Goal: Ask a question: Seek information or help from site administrators or community

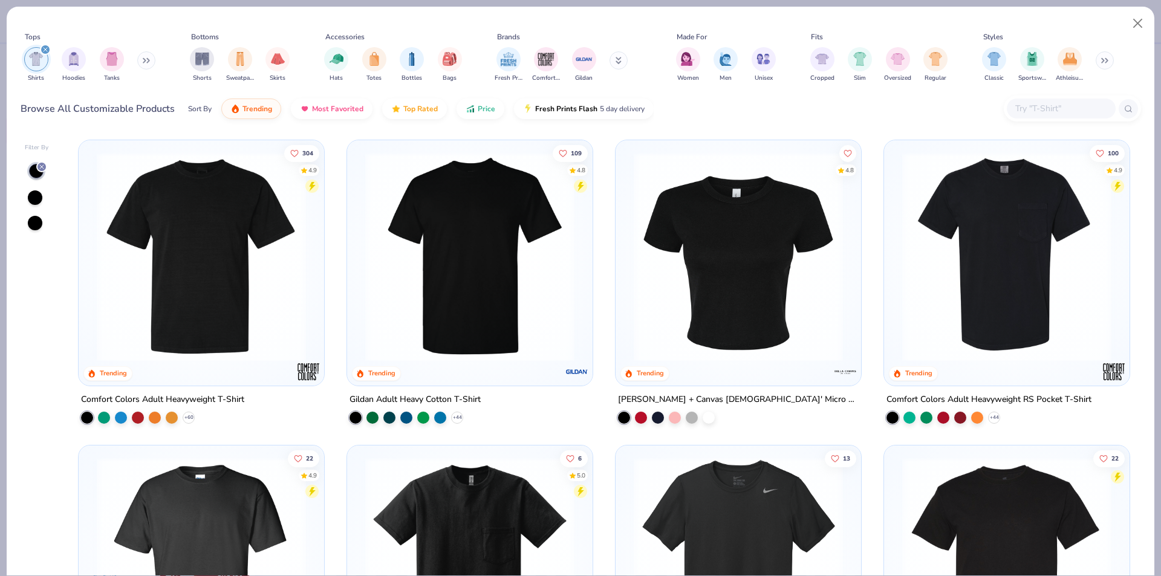
click at [81, 417] on div at bounding box center [87, 418] width 12 height 12
click at [177, 300] on img at bounding box center [201, 256] width 221 height 209
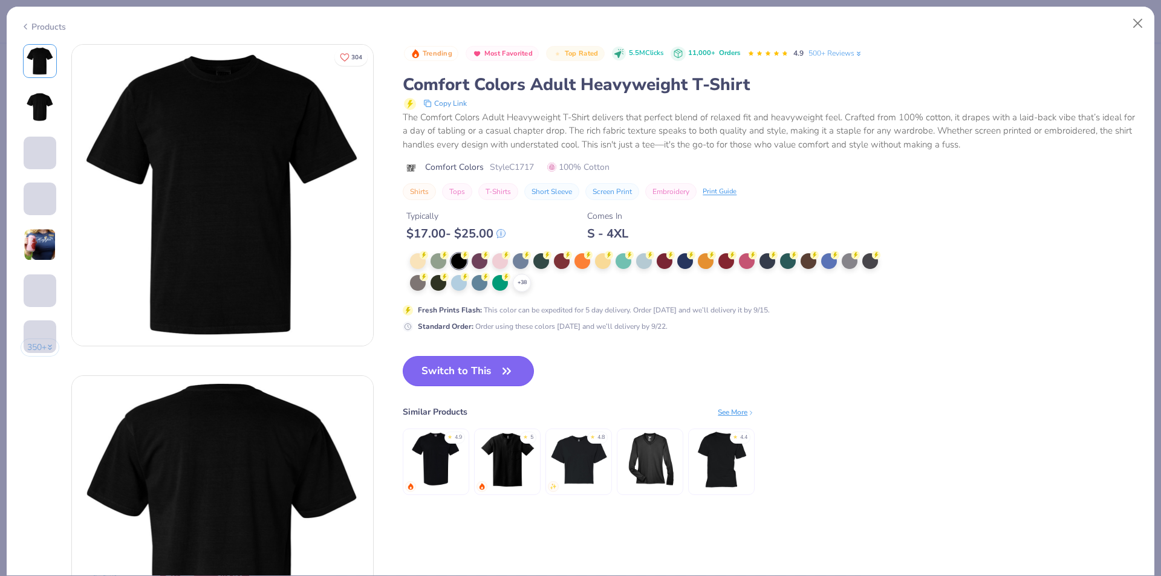
click at [460, 374] on button "Switch to This" at bounding box center [468, 371] width 131 height 30
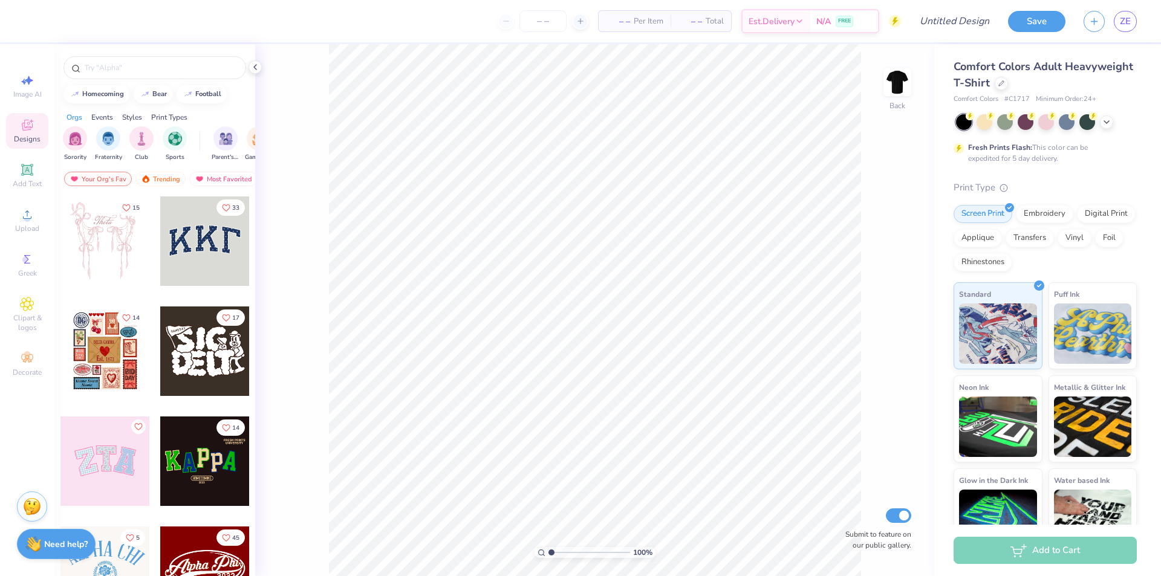
click at [29, 133] on div "Designs" at bounding box center [27, 131] width 42 height 36
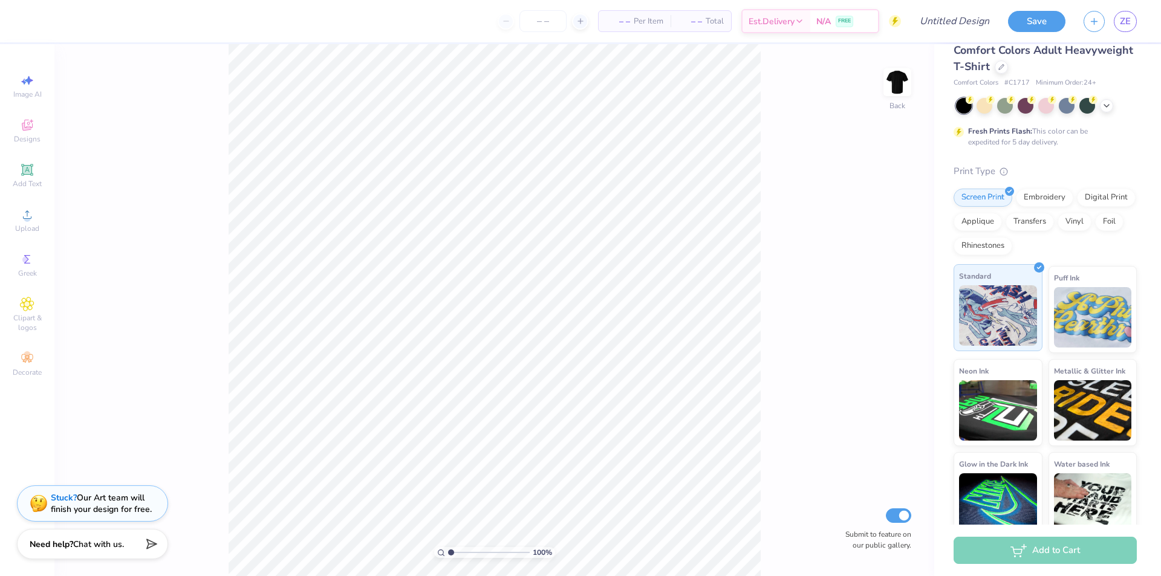
scroll to position [31, 0]
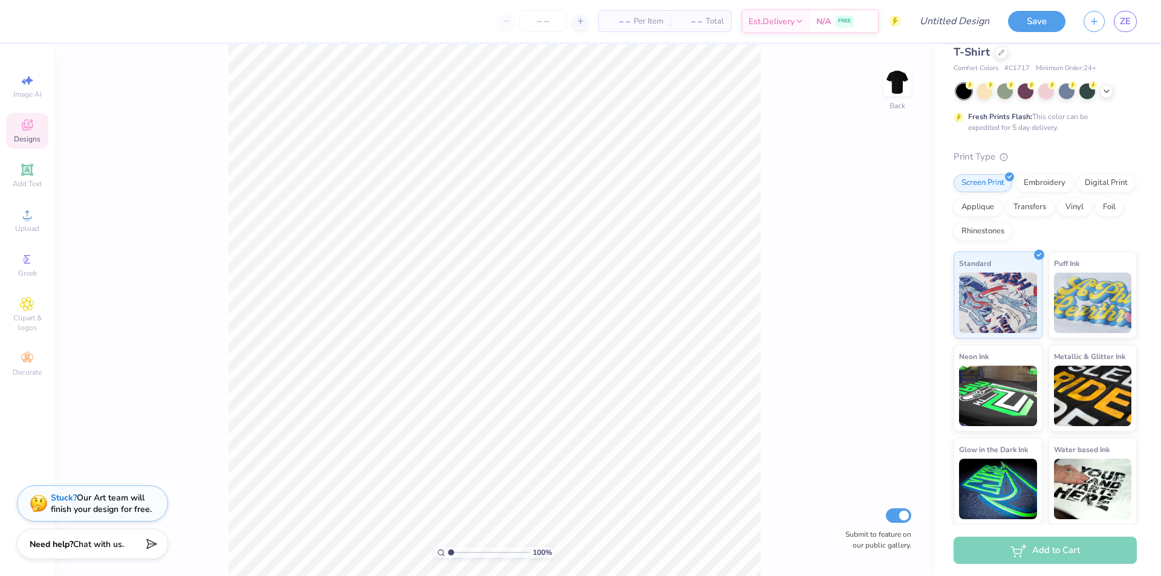
click at [24, 133] on div "Designs" at bounding box center [27, 131] width 42 height 36
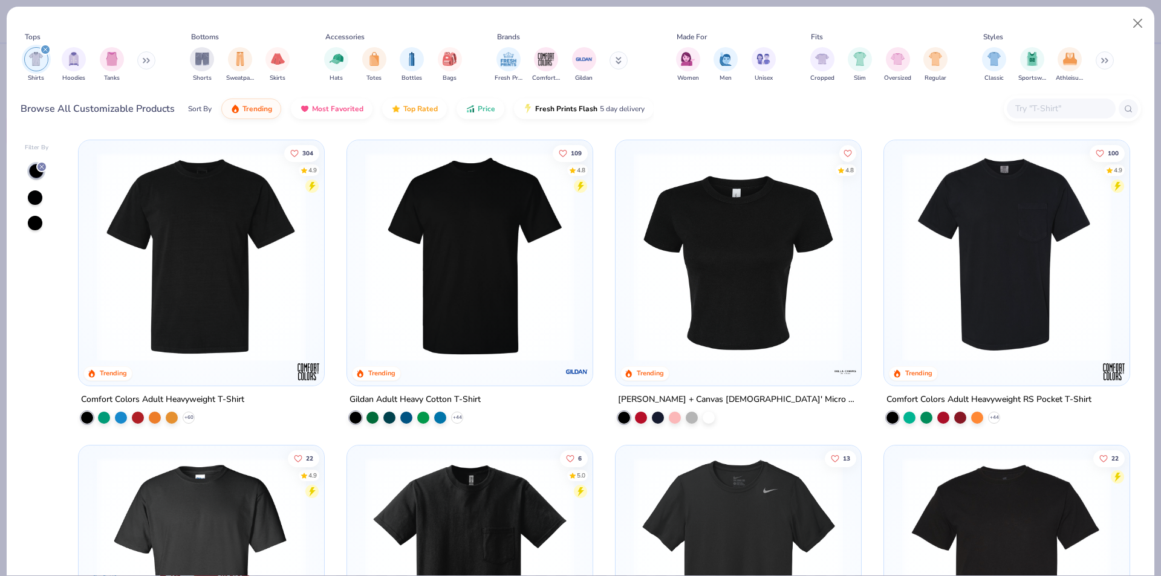
click at [185, 267] on img at bounding box center [201, 256] width 221 height 209
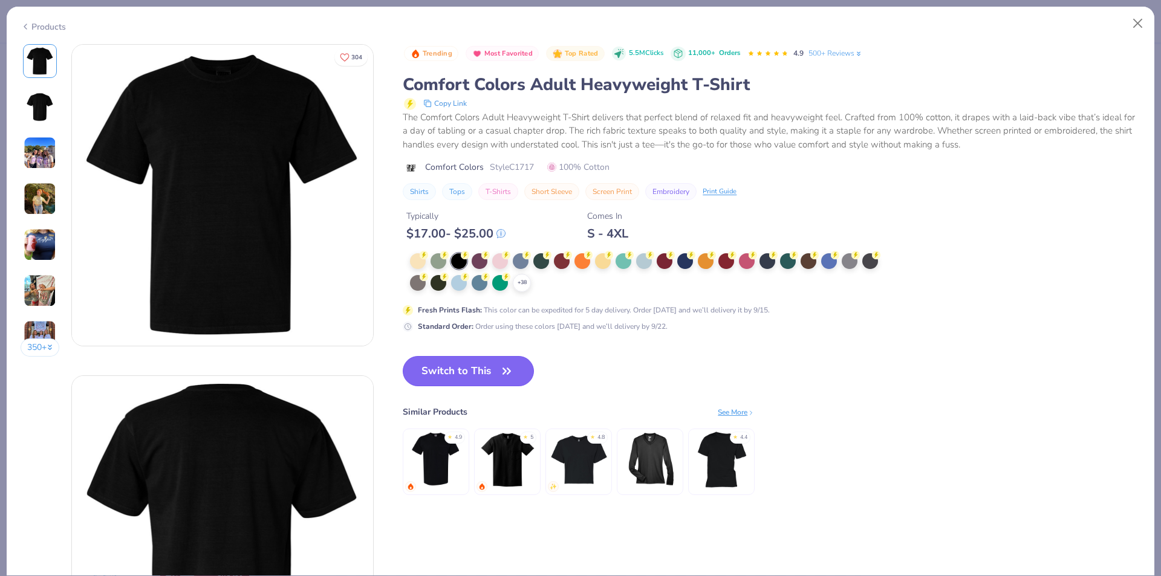
click at [455, 371] on button "Switch to This" at bounding box center [468, 371] width 131 height 30
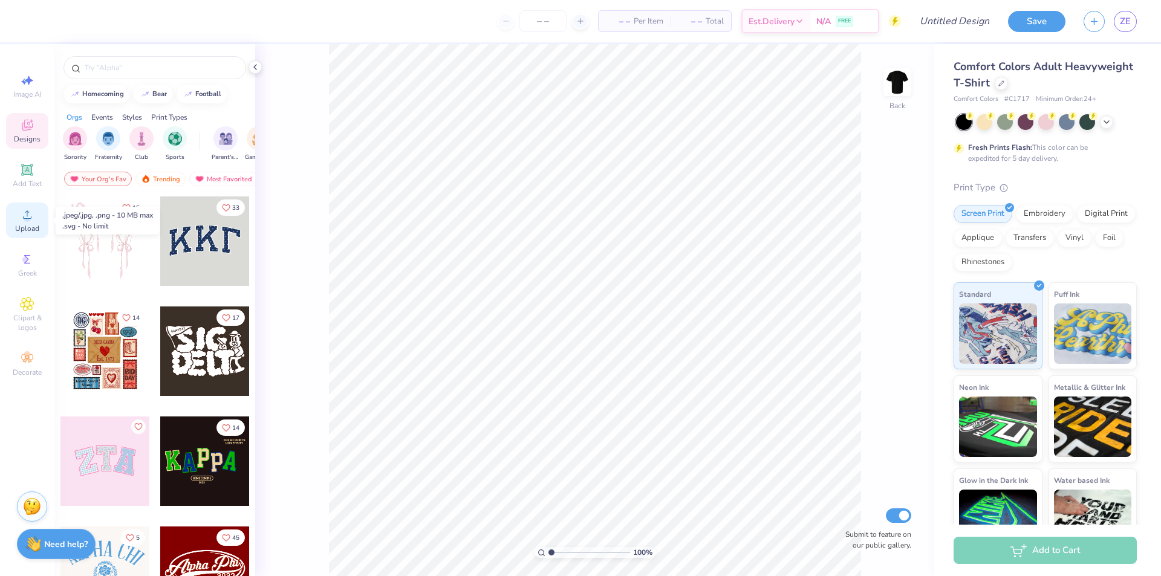
click at [23, 221] on icon at bounding box center [27, 214] width 15 height 15
click at [898, 77] on img at bounding box center [897, 82] width 48 height 48
click at [25, 227] on span "Upload" at bounding box center [27, 229] width 24 height 10
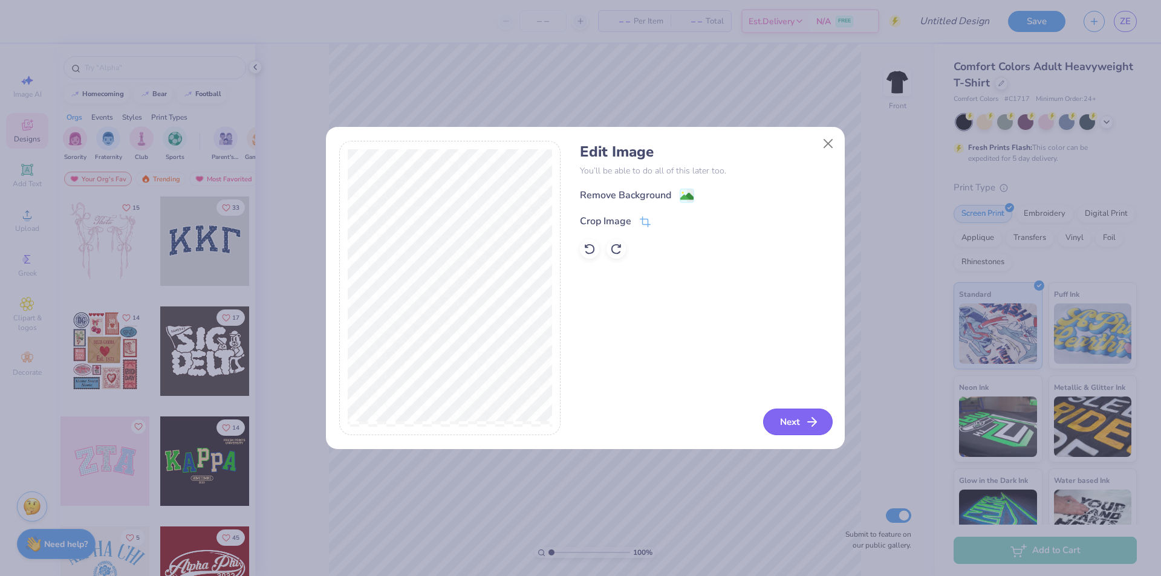
click at [802, 425] on button "Next" at bounding box center [798, 422] width 70 height 27
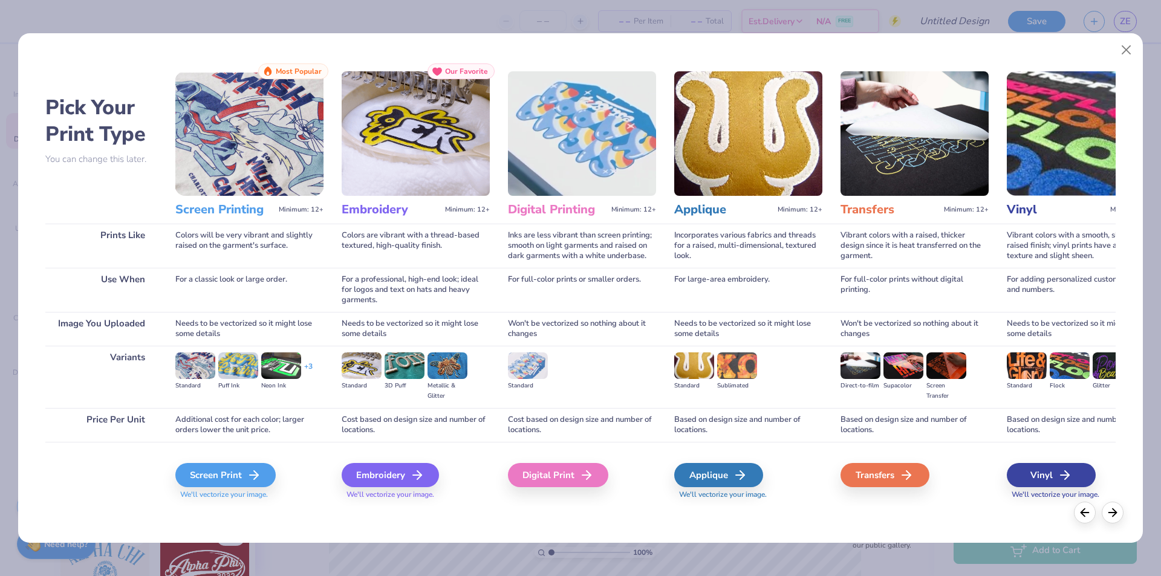
click at [248, 153] on img at bounding box center [249, 133] width 148 height 125
click at [1111, 515] on icon at bounding box center [1112, 510] width 13 height 13
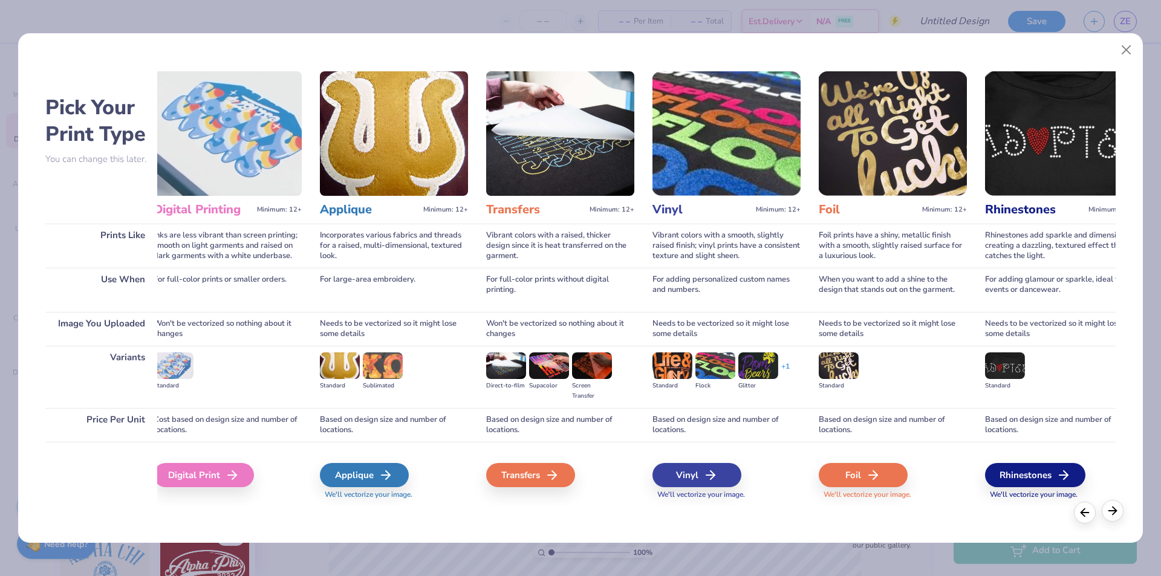
scroll to position [0, 390]
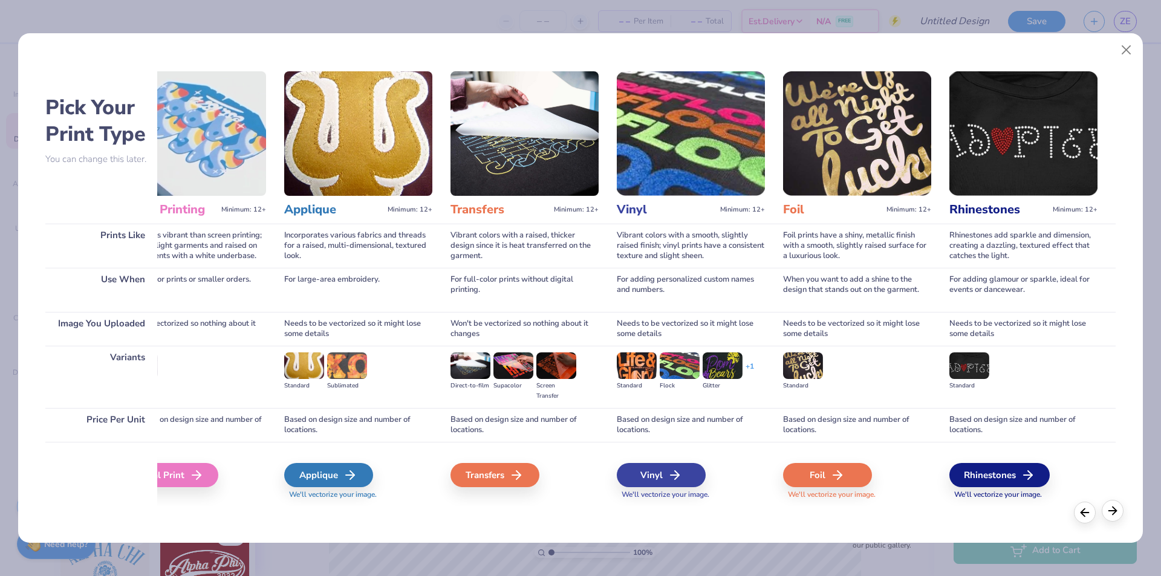
click at [1114, 515] on icon at bounding box center [1112, 510] width 13 height 13
click at [1087, 516] on icon at bounding box center [1084, 510] width 13 height 13
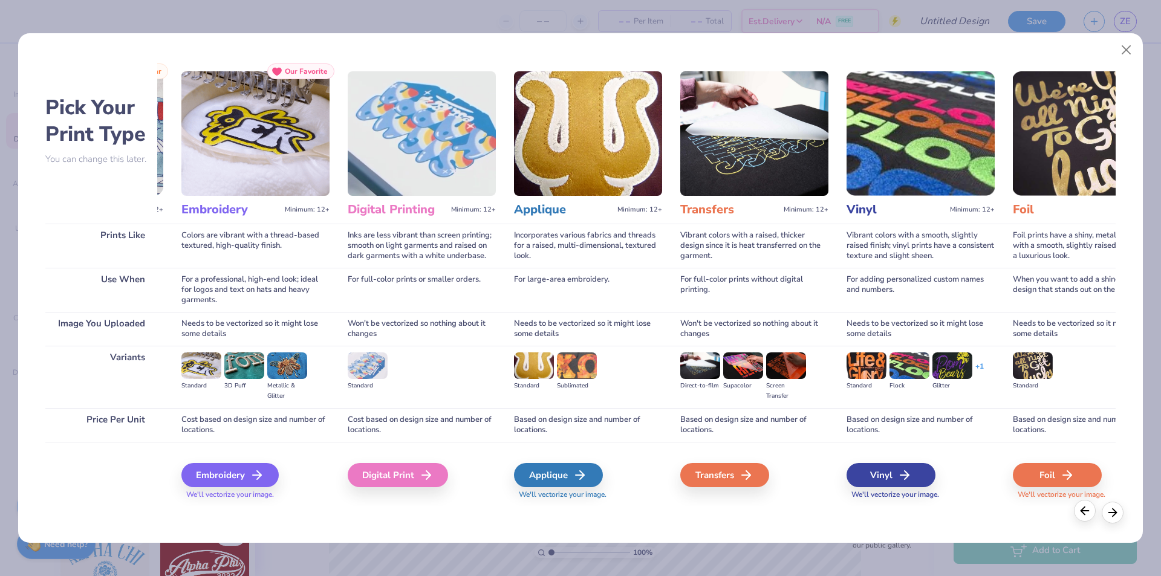
scroll to position [0, 0]
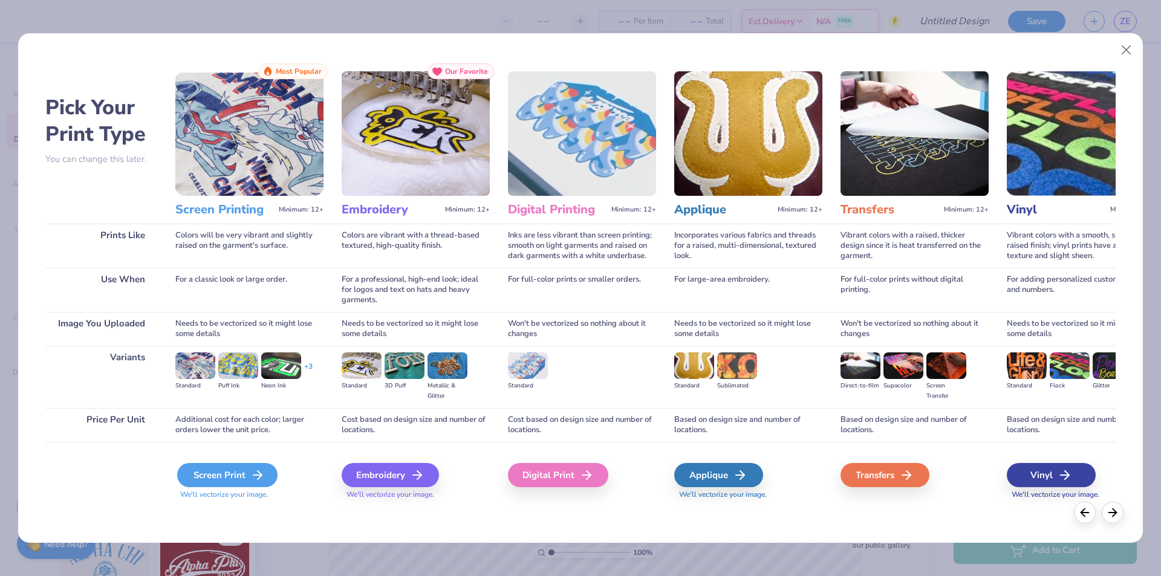
click at [212, 474] on div "Screen Print" at bounding box center [227, 475] width 100 height 24
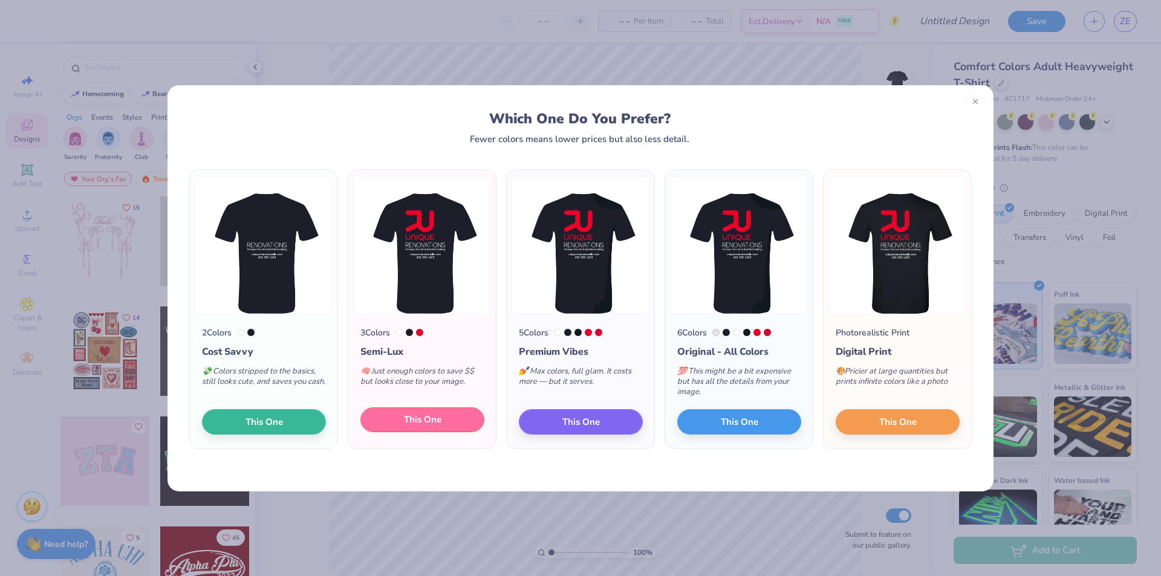
click at [435, 421] on span "This One" at bounding box center [422, 420] width 37 height 14
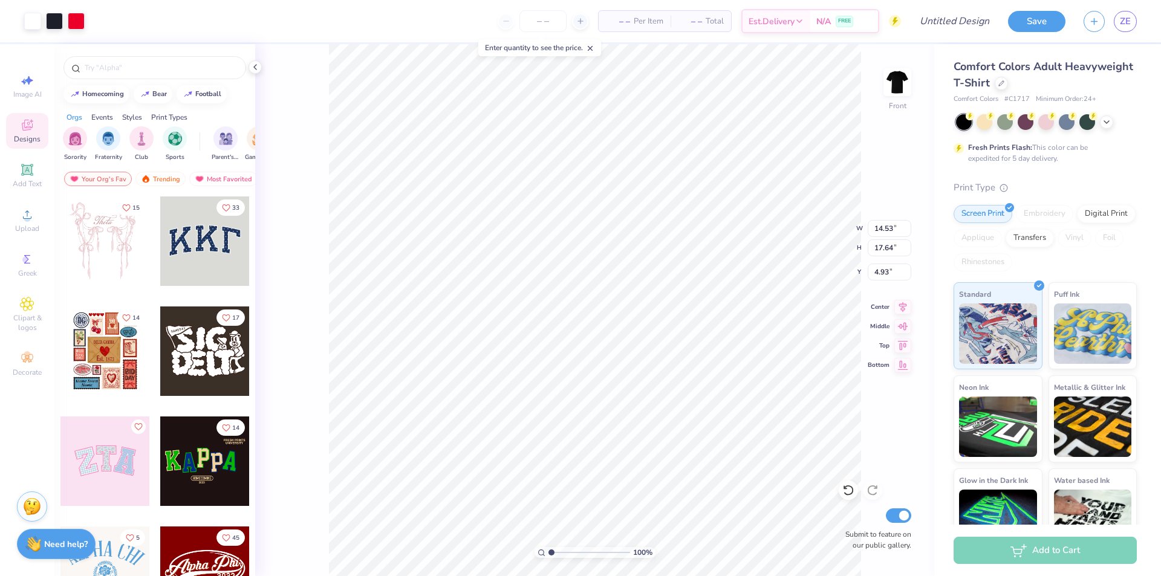
click at [593, 48] on line at bounding box center [590, 49] width 4 height 4
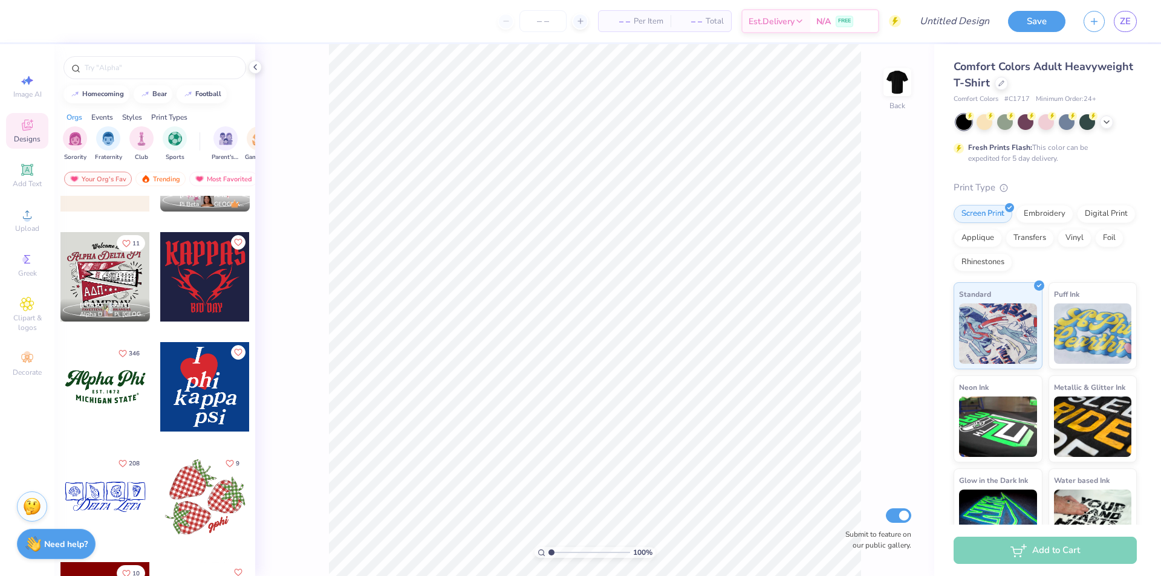
scroll to position [1140, 0]
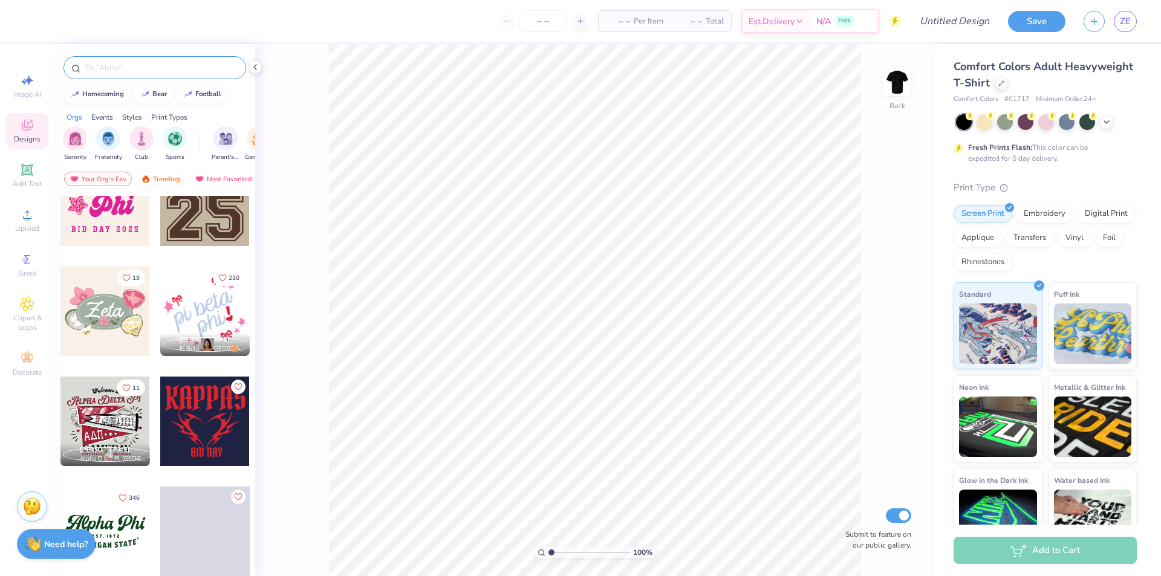
click at [155, 68] on input "text" at bounding box center [160, 68] width 155 height 12
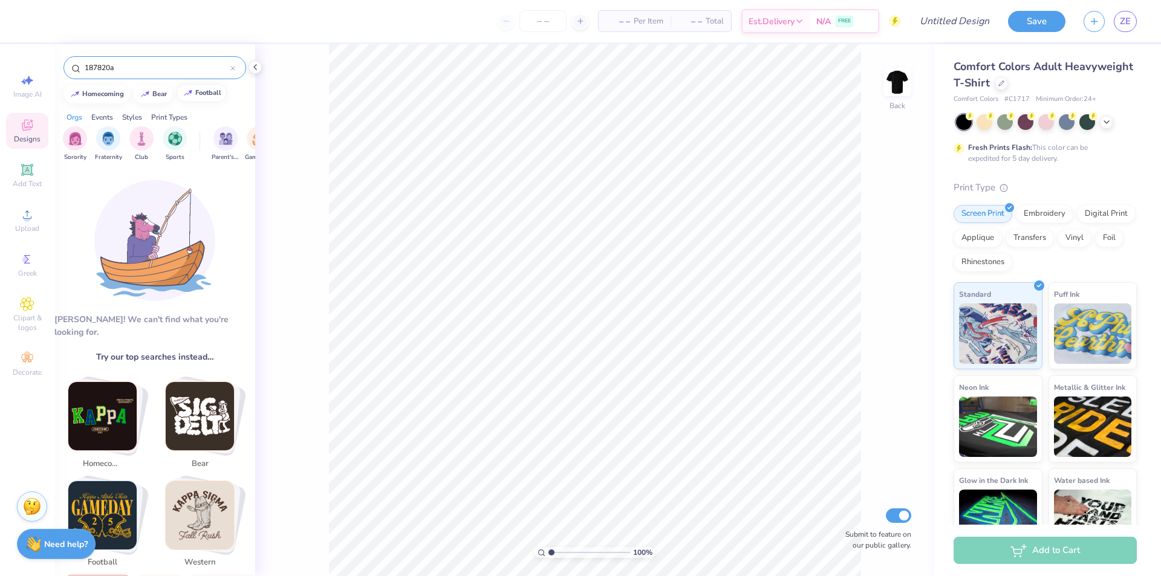
type input "187820a"
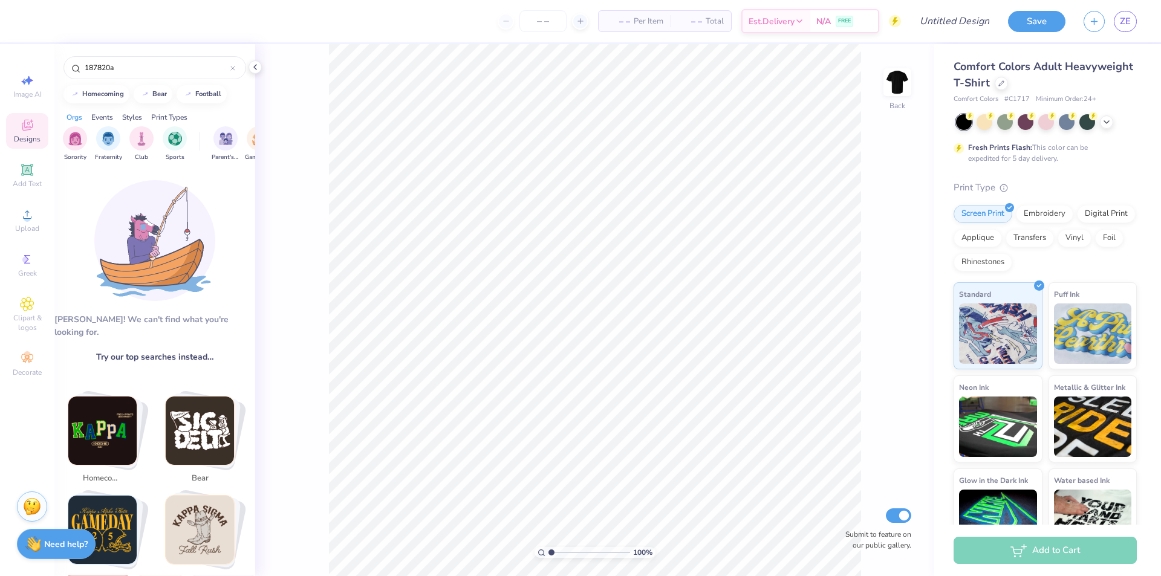
click at [31, 141] on span "Designs" at bounding box center [27, 139] width 27 height 10
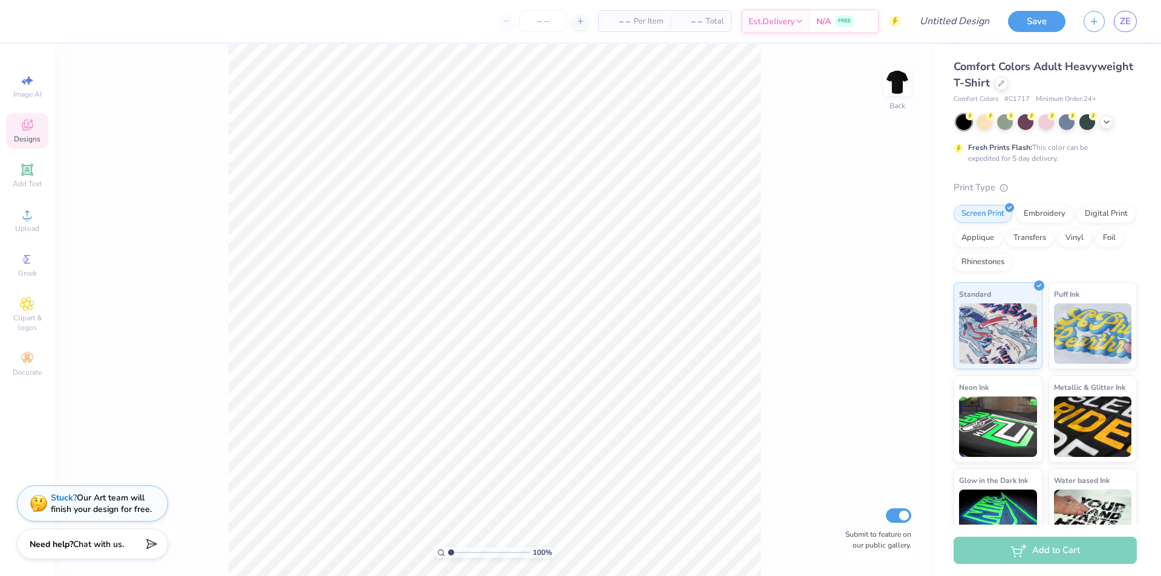
click at [28, 138] on span "Designs" at bounding box center [27, 139] width 27 height 10
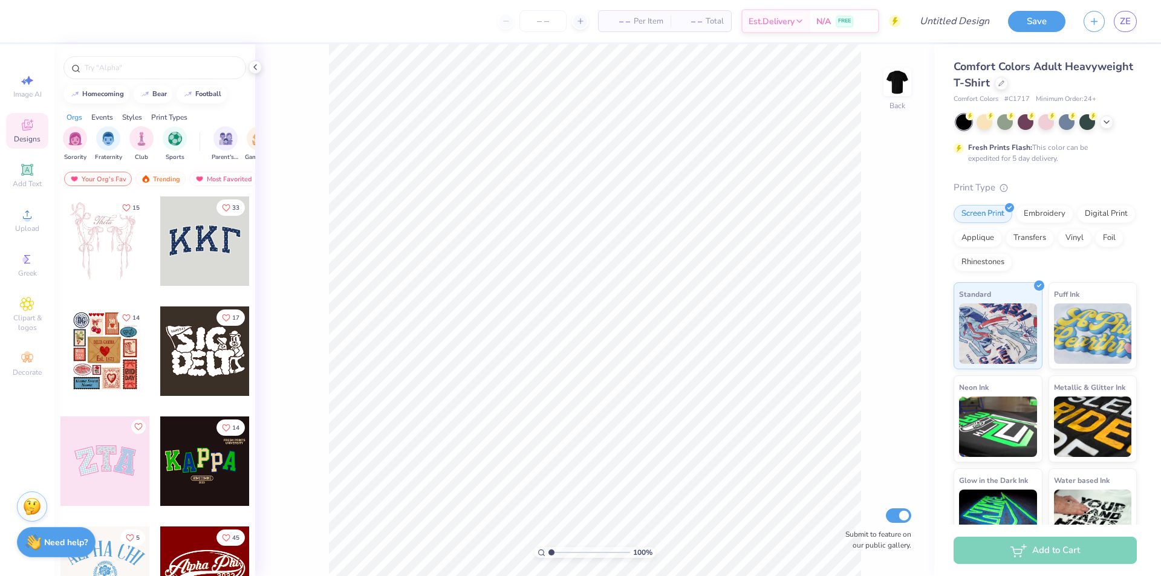
click at [68, 550] on div "Need help? Chat with us." at bounding box center [56, 542] width 79 height 30
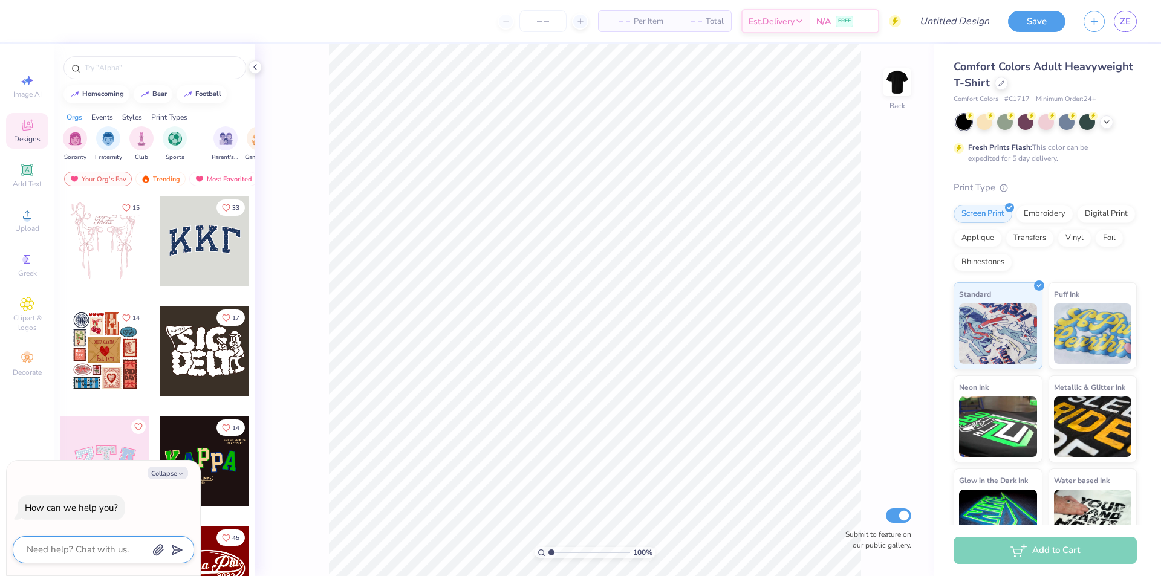
click at [103, 550] on textarea at bounding box center [86, 550] width 123 height 16
type textarea "p"
type textarea "x"
type textarea "pu"
type textarea "x"
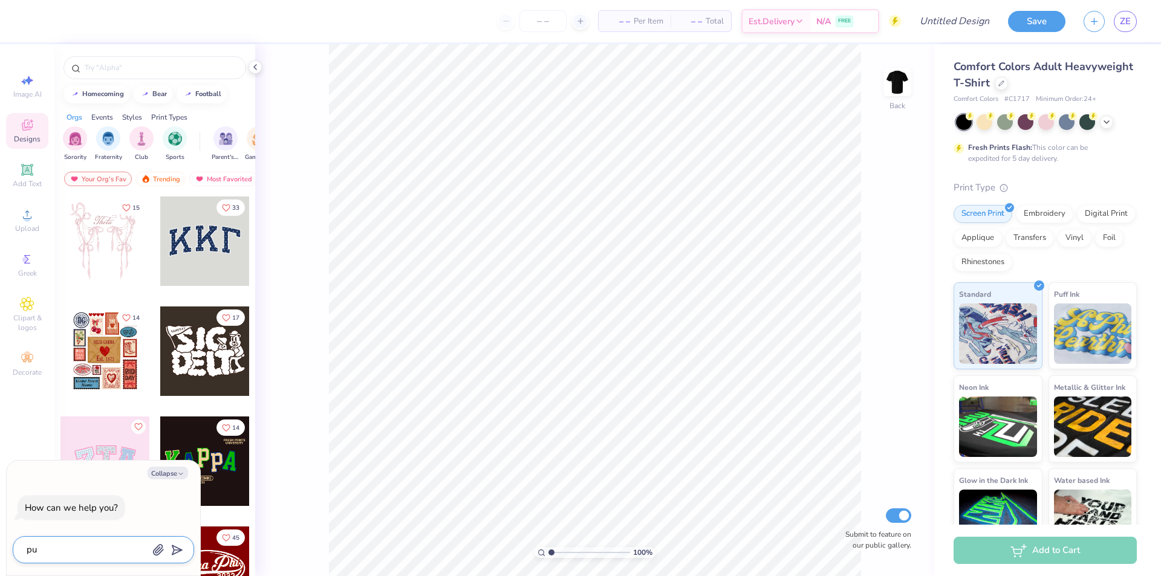
type textarea "put"
type textarea "x"
type textarea "puta"
type textarea "x"
type textarea "puta"
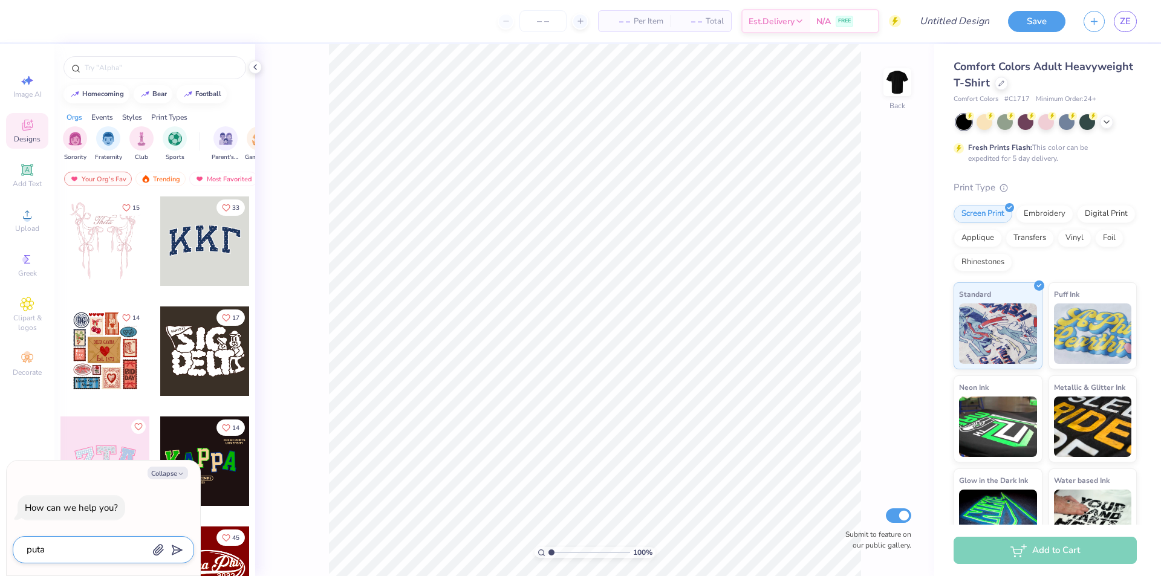
type textarea "x"
type textarea "puta"
type textarea "x"
type textarea "put"
type textarea "x"
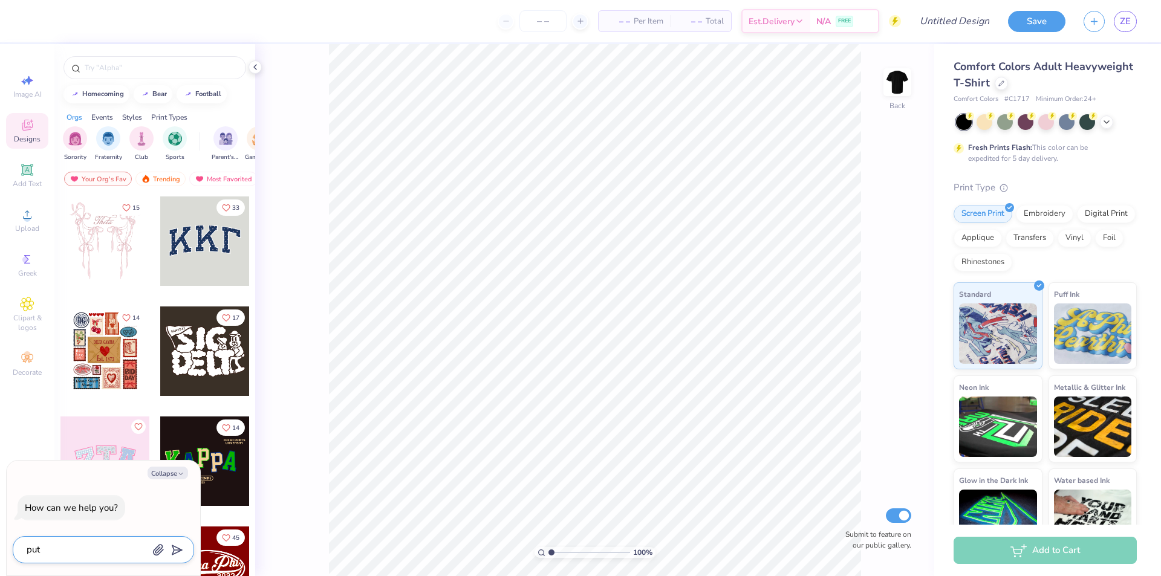
type textarea "put"
type textarea "x"
type textarea "put a"
type textarea "x"
type textarea "put a"
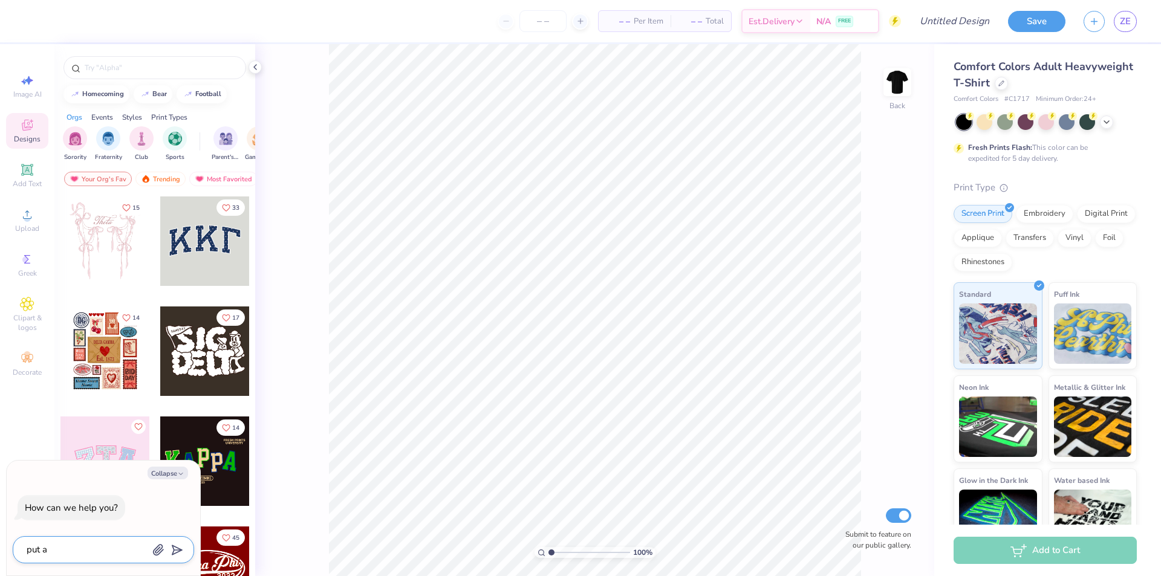
type textarea "x"
type textarea "put a d"
type textarea "x"
type textarea "put a de"
type textarea "x"
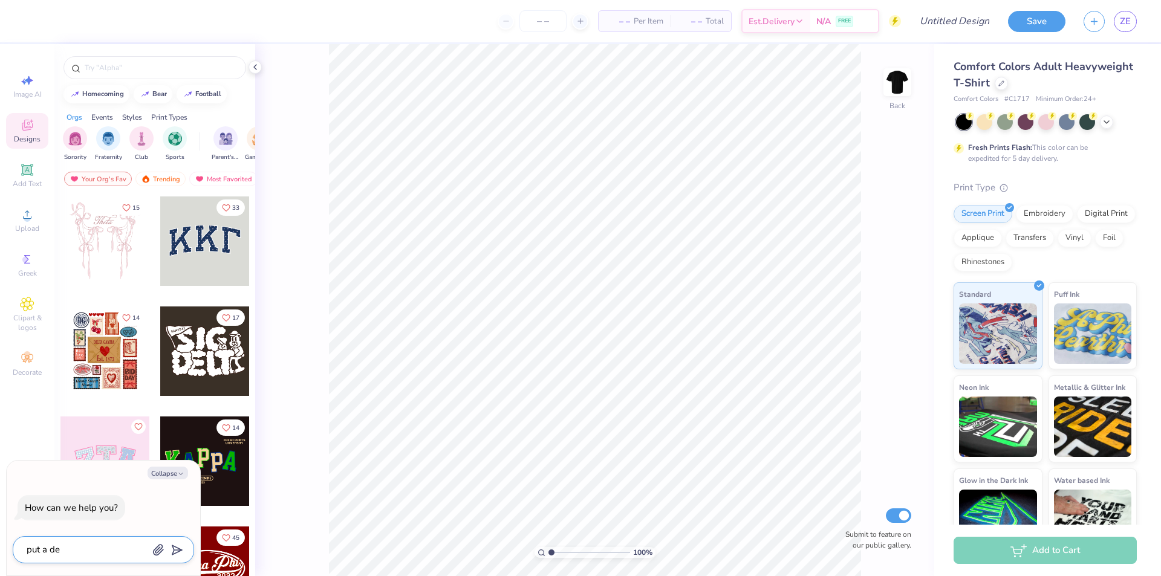
type textarea "put a des"
type textarea "x"
type textarea "put a desi"
type textarea "x"
type textarea "put a desig"
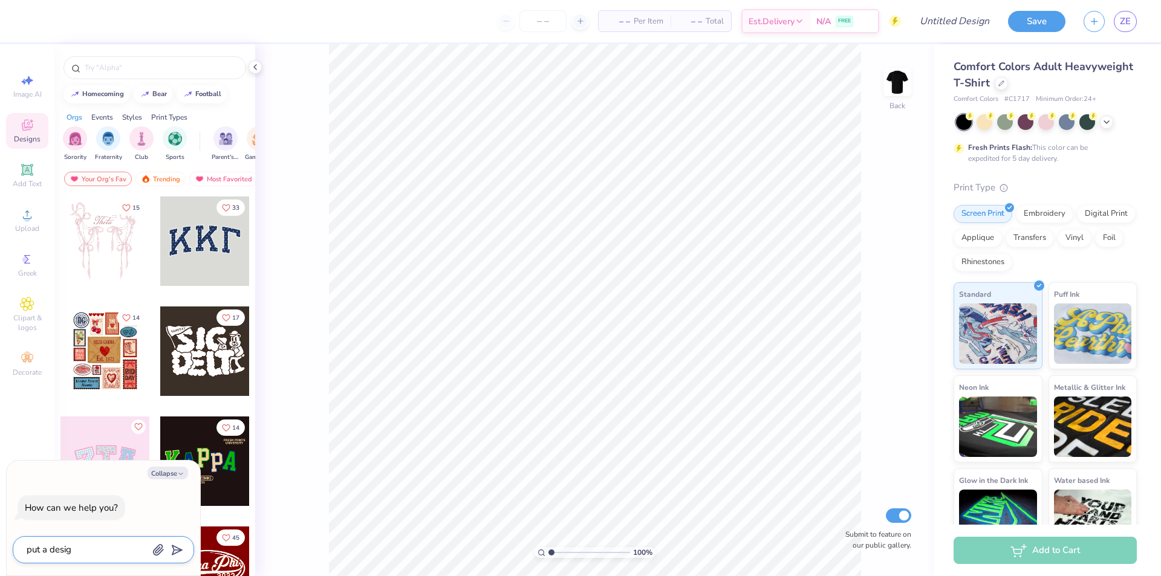
type textarea "x"
type textarea "put a design"
type textarea "x"
type textarea "put a design"
type textarea "x"
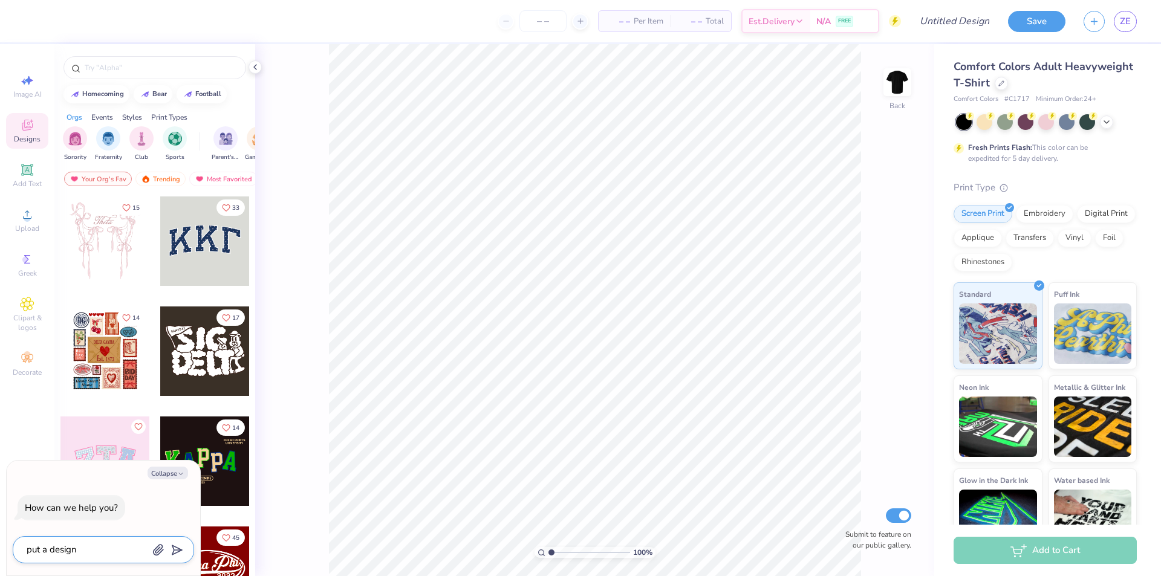
type textarea "put a design a"
type textarea "x"
type textarea "put a design al"
type textarea "x"
type textarea "put a design alr"
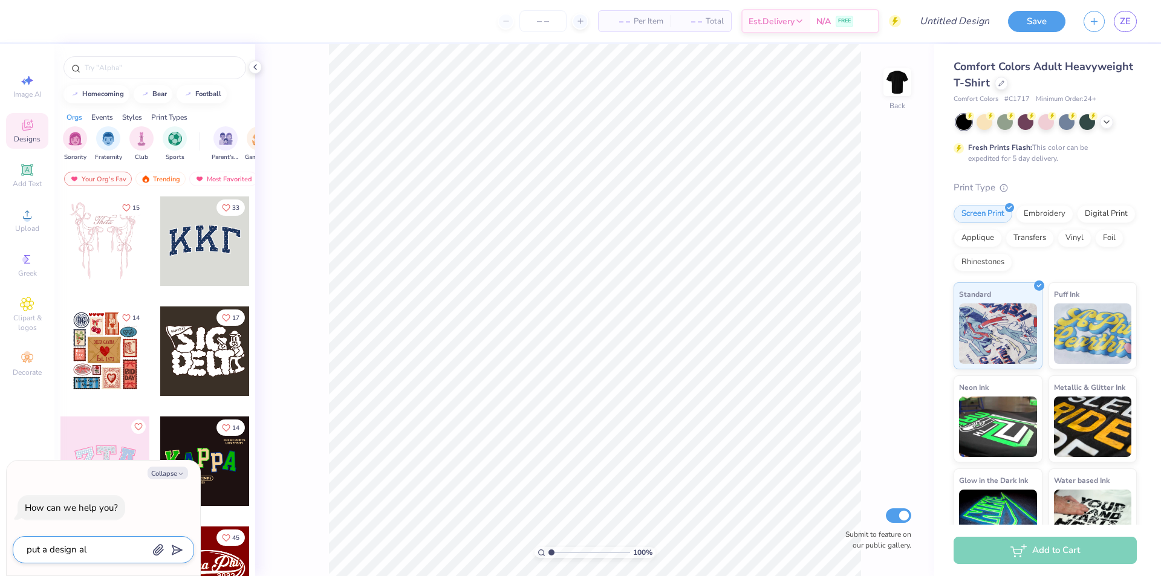
type textarea "x"
type textarea "put a design alre"
type textarea "x"
type textarea "put a design alrea"
type textarea "x"
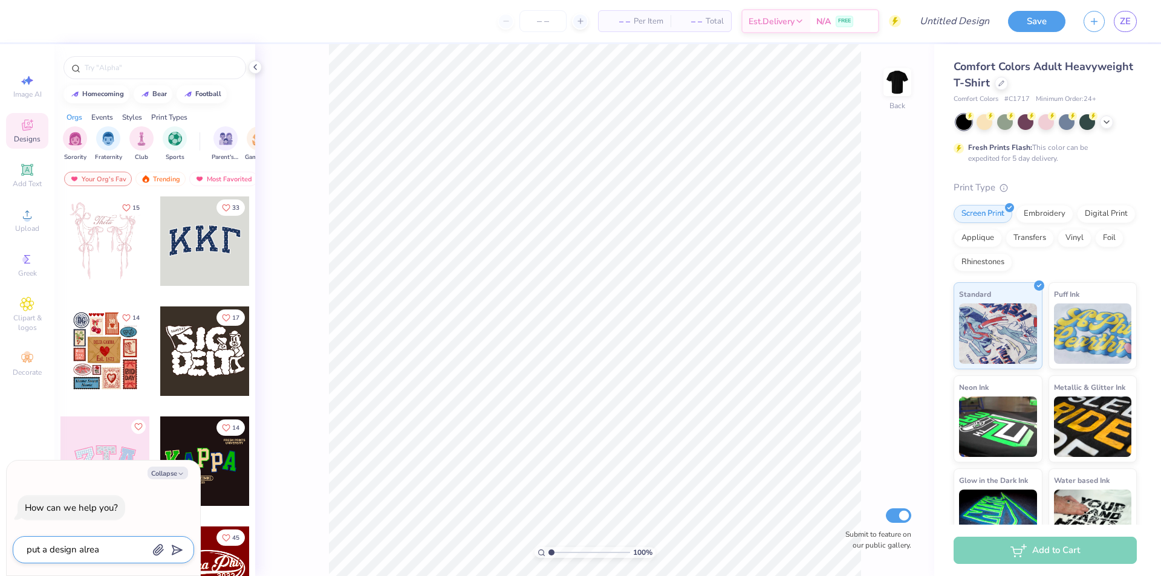
type textarea "put a design alread"
type textarea "x"
type textarea "put a design already"
type textarea "x"
type textarea "put a design already"
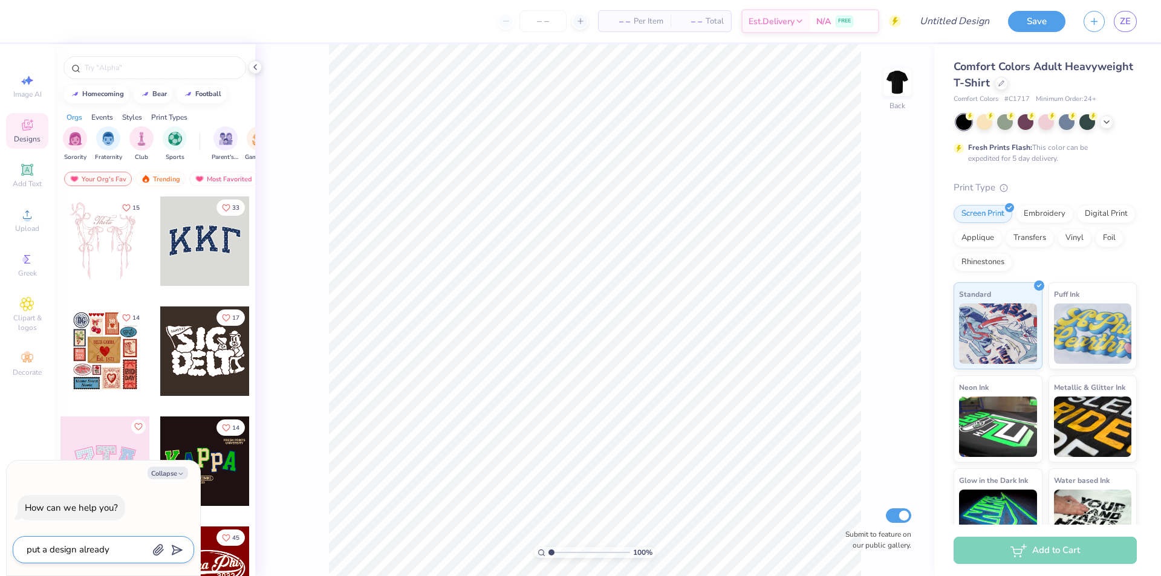
type textarea "x"
type textarea "put a design already c"
type textarea "x"
type textarea "put a design already cr"
type textarea "x"
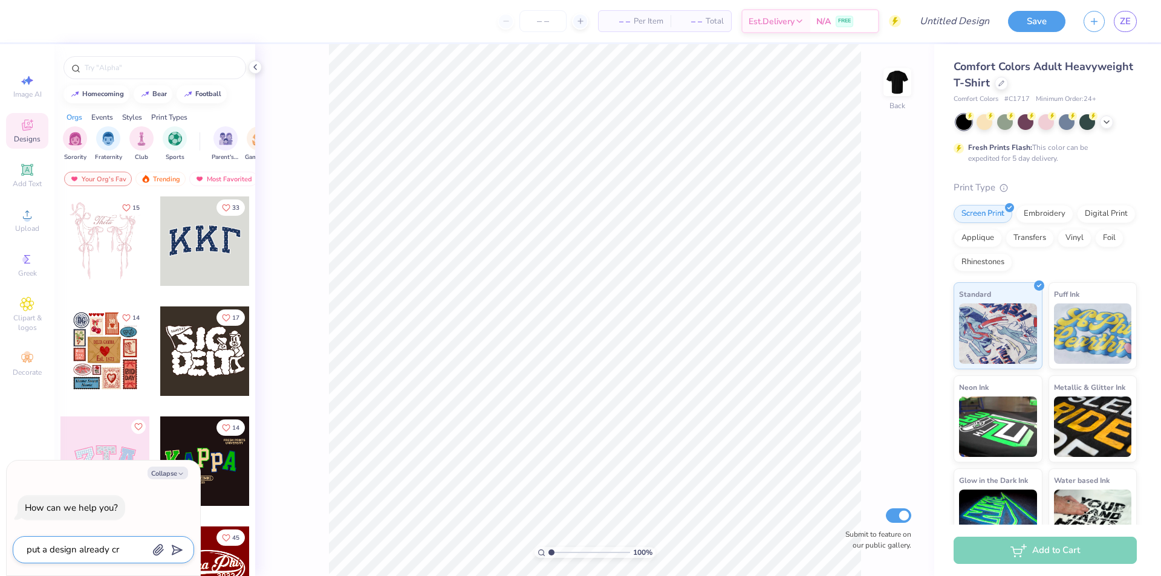
type textarea "put a design already cre"
type textarea "x"
type textarea "put a design already crea"
type textarea "x"
type textarea "put a design already creat"
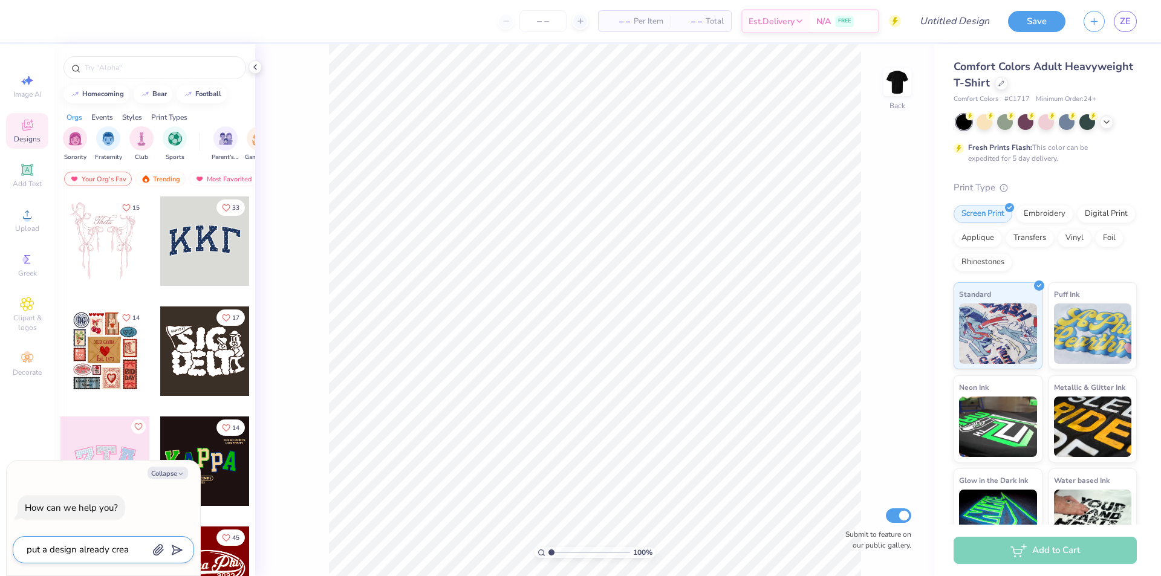
type textarea "x"
type textarea "put a design already create"
type textarea "x"
type textarea "put a design already created"
type textarea "x"
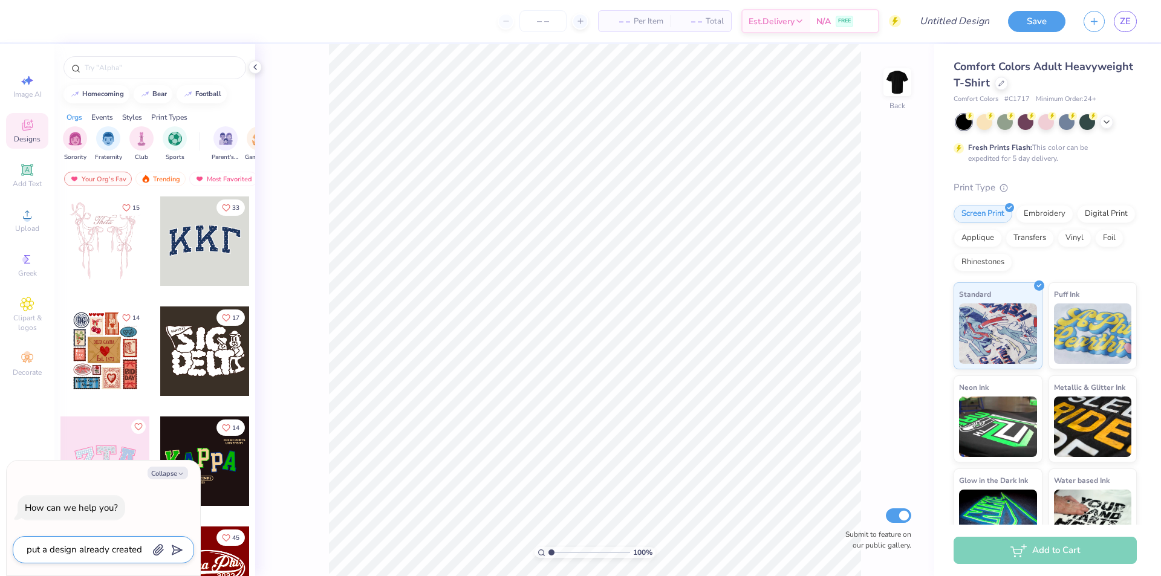
type textarea "put a design already created"
type textarea "x"
type textarea "put a design already created b"
type textarea "x"
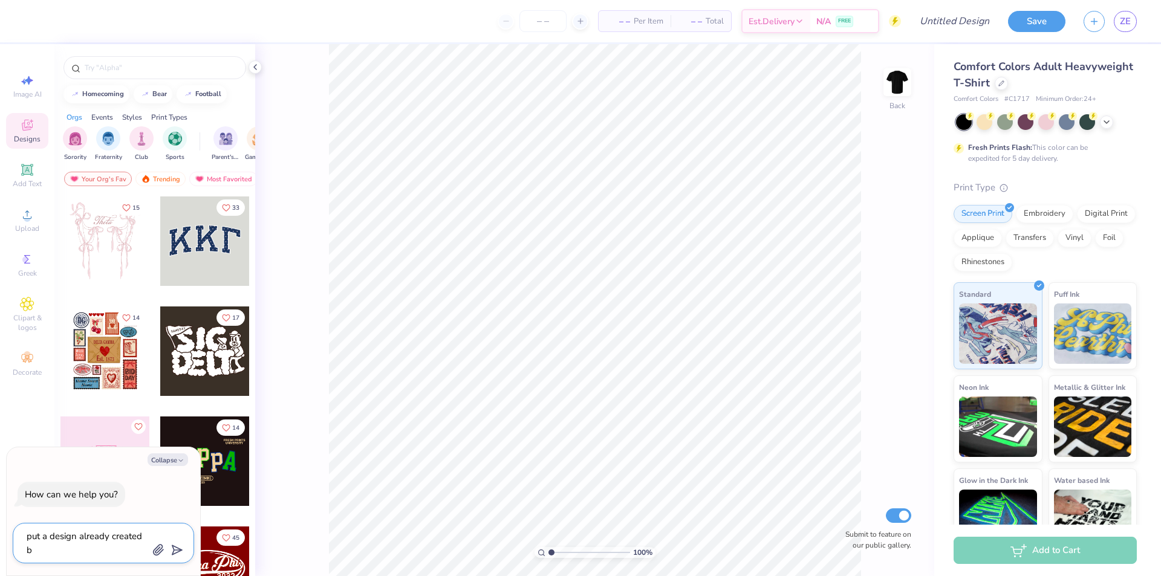
type textarea "put a design already created by"
type textarea "x"
type textarea "put a design already created by"
type textarea "x"
type textarea "put a design already created by y"
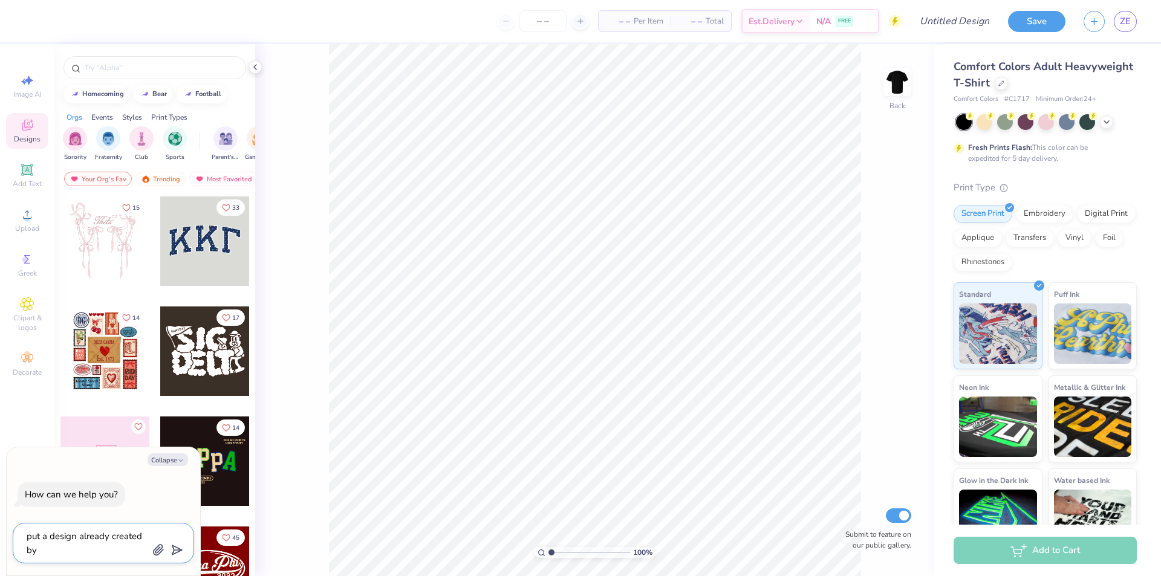
type textarea "x"
type textarea "put a design already created by yu"
type textarea "x"
type textarea "put a design already created by y"
type textarea "x"
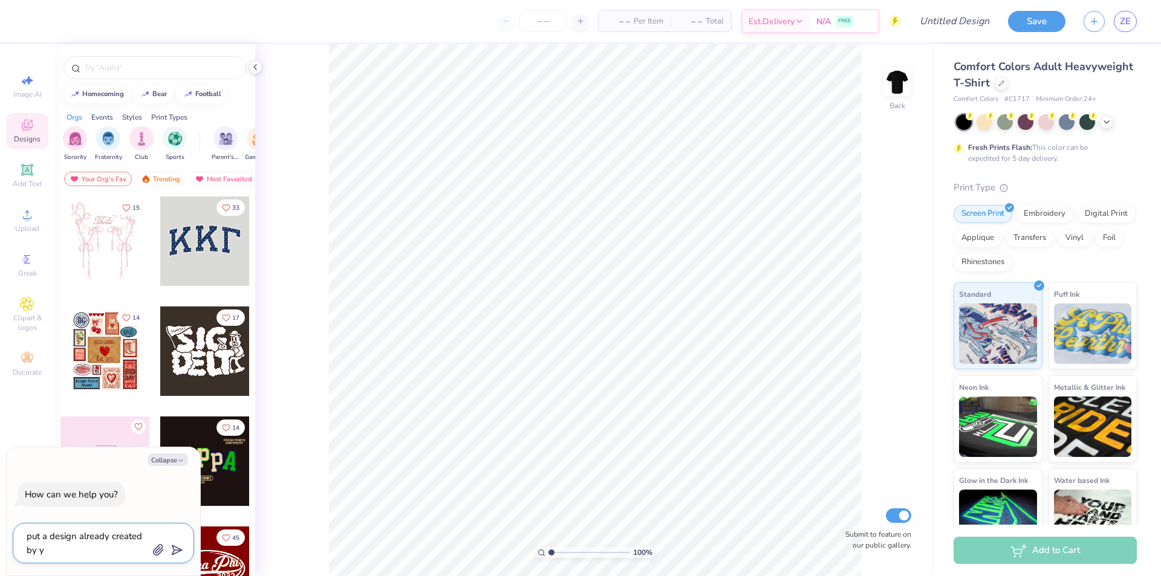
type textarea "put a design already created by"
type textarea "x"
type textarea "put a design already created by f"
type textarea "x"
type textarea "put a design already created by fr"
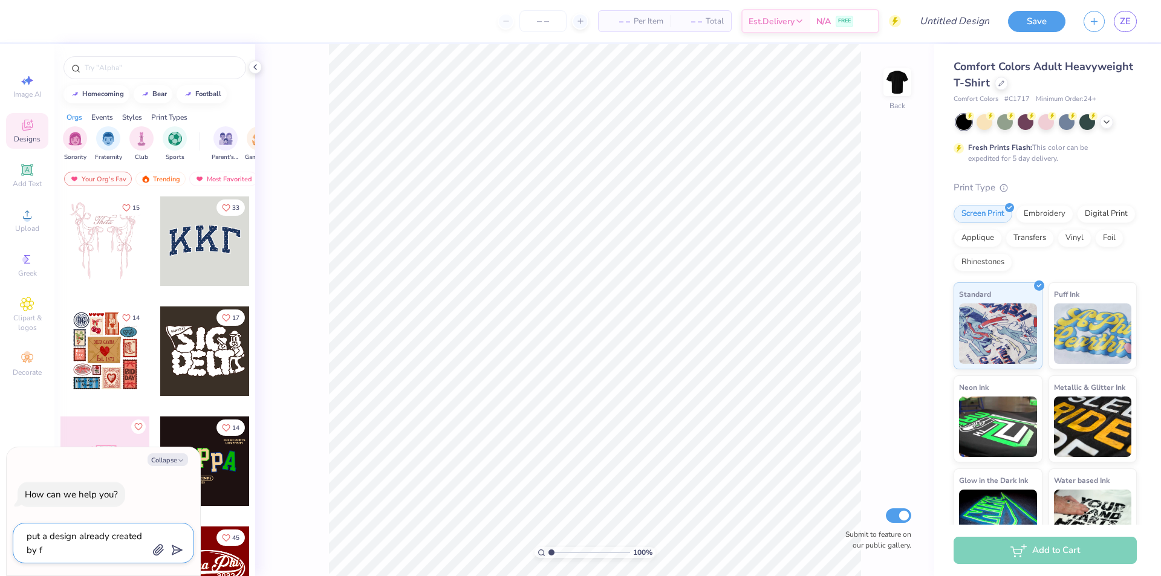
type textarea "x"
type textarea "put a design already created by fre"
type textarea "x"
type textarea "put a design already created by fres"
type textarea "x"
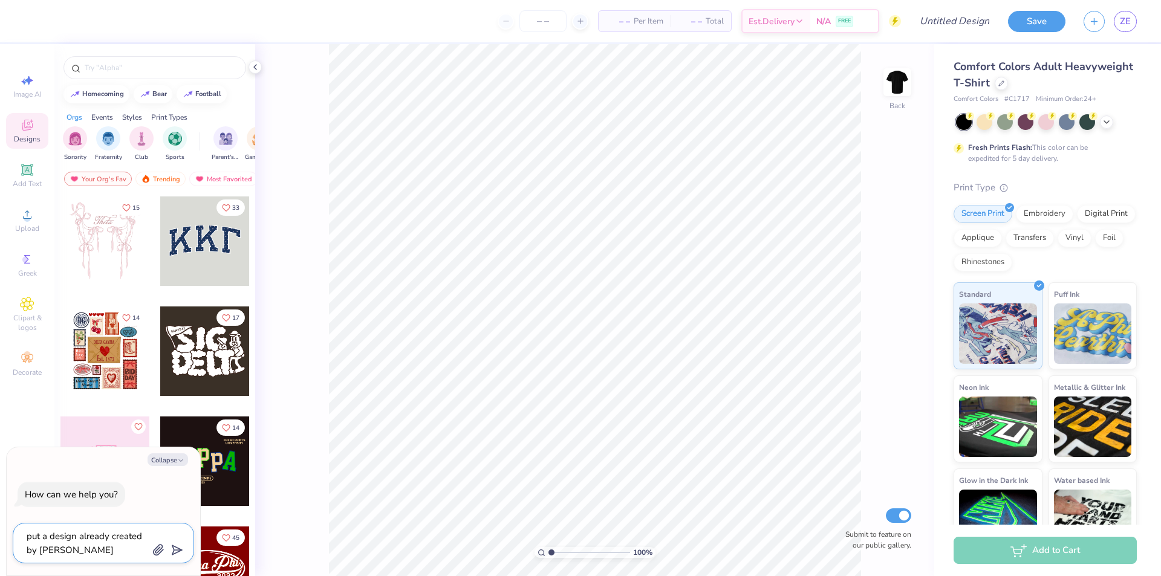
type textarea "put a design already created by fresh"
type textarea "x"
type textarea "put a design already created by freshp"
type textarea "x"
type textarea "put a design already created by freshpr"
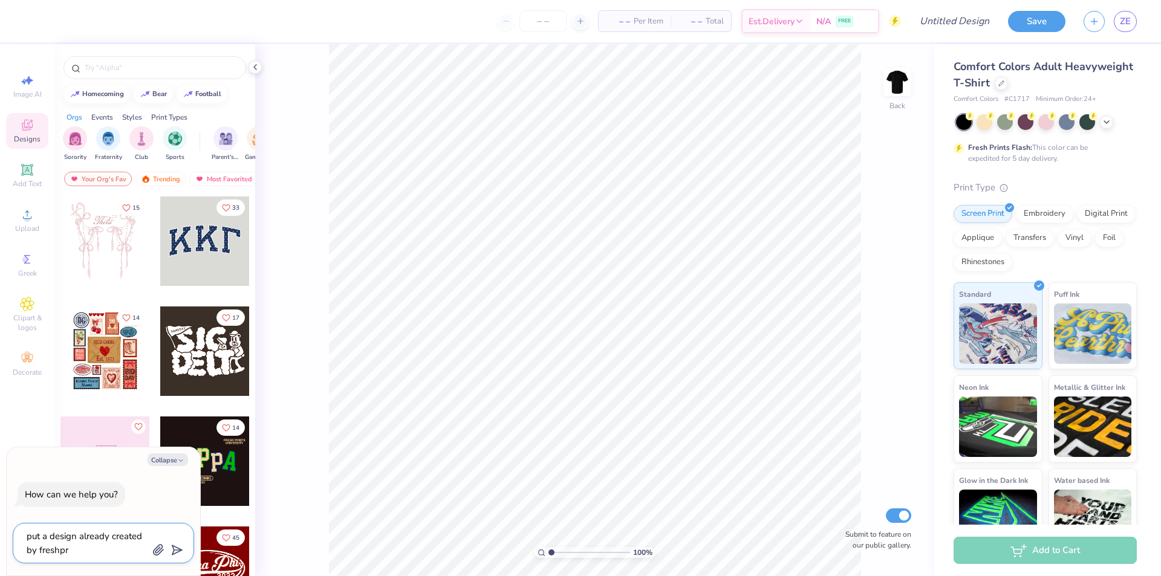
type textarea "x"
type textarea "put a design already created by freshpri"
type textarea "x"
type textarea "put a design already created by freshprin"
type textarea "x"
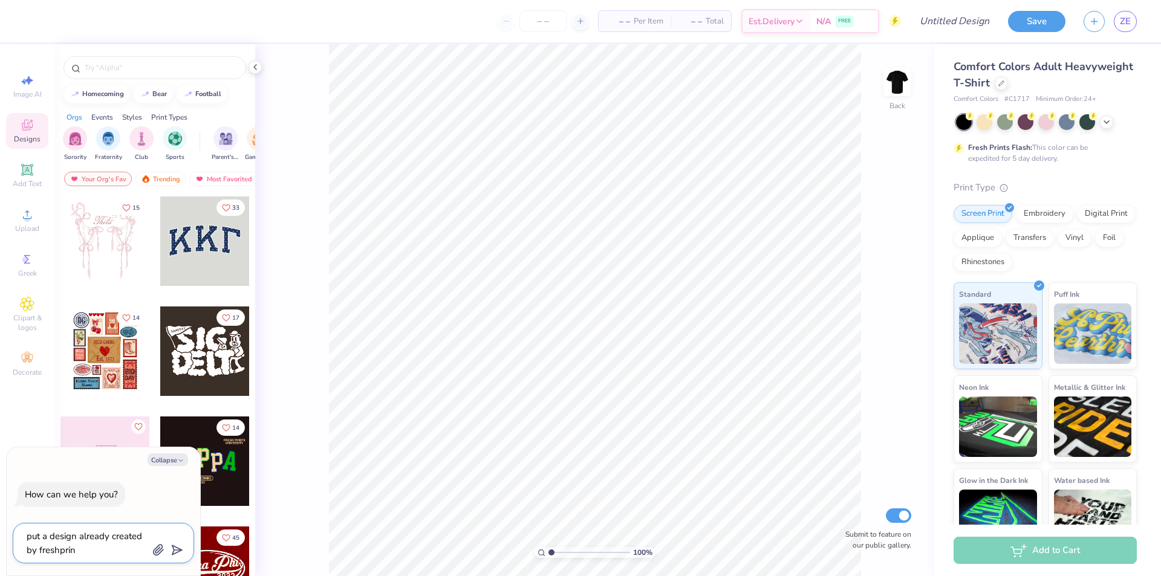
type textarea "put a design already created by freshprint"
type textarea "x"
type textarea "put a design already created by freshprints"
type textarea "x"
type textarea "put a design already created by freshprints"
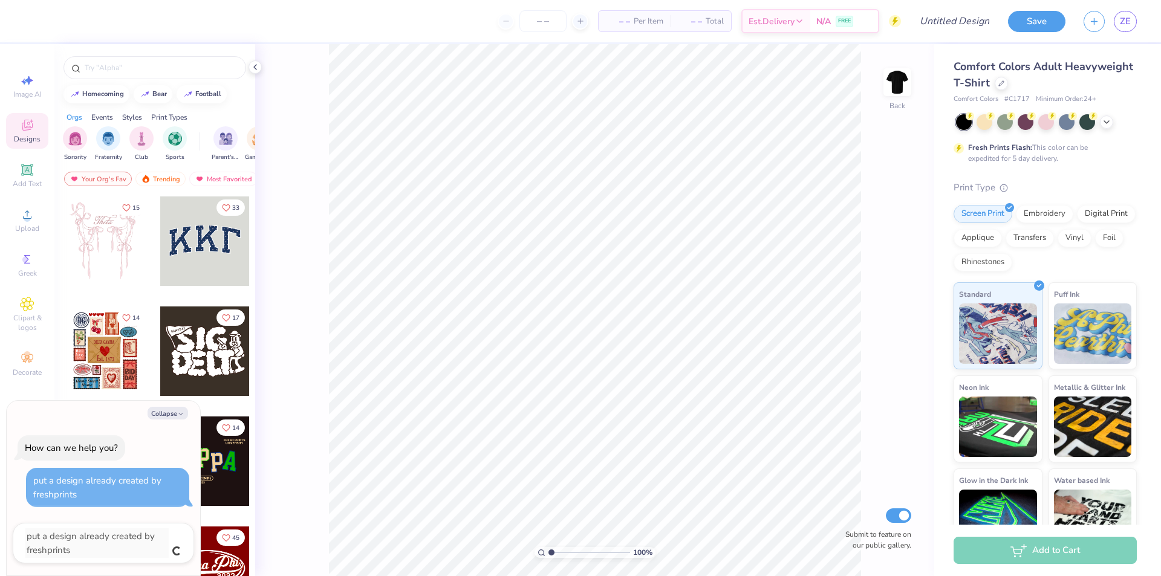
type textarea "x"
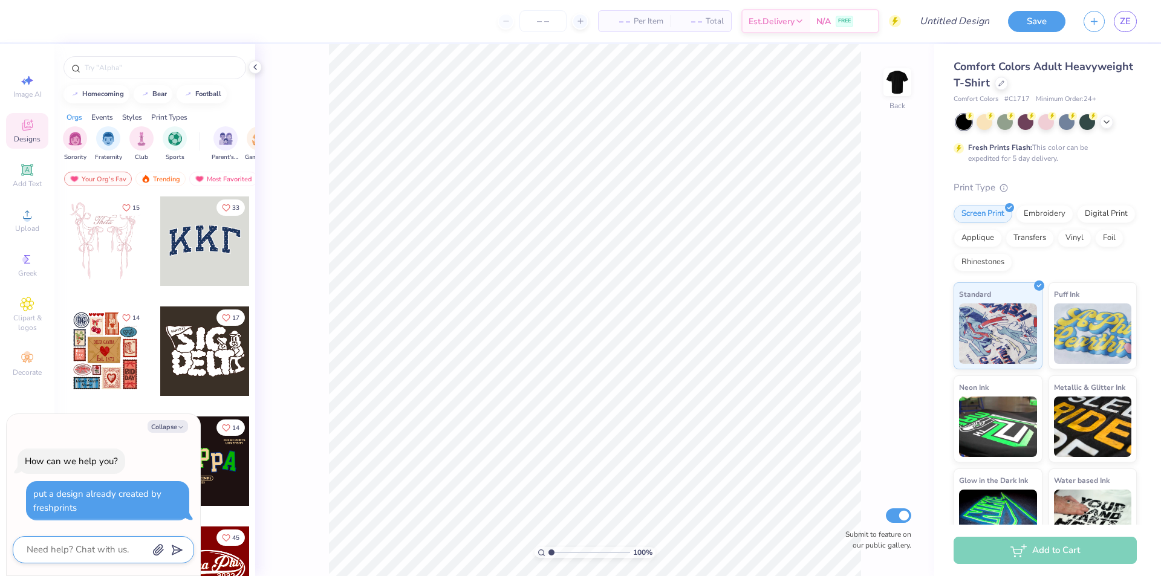
click at [129, 552] on textarea at bounding box center [86, 550] width 123 height 16
type textarea "x"
type textarea "d"
type textarea "x"
type textarea "de"
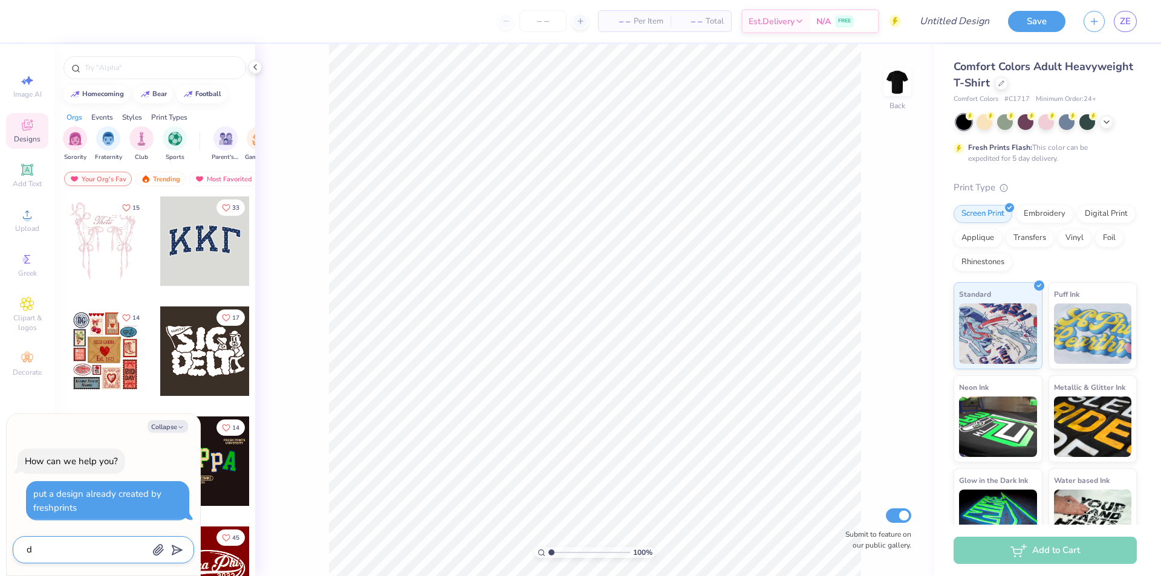
type textarea "x"
type textarea "des"
type textarea "x"
type textarea "desi"
type textarea "x"
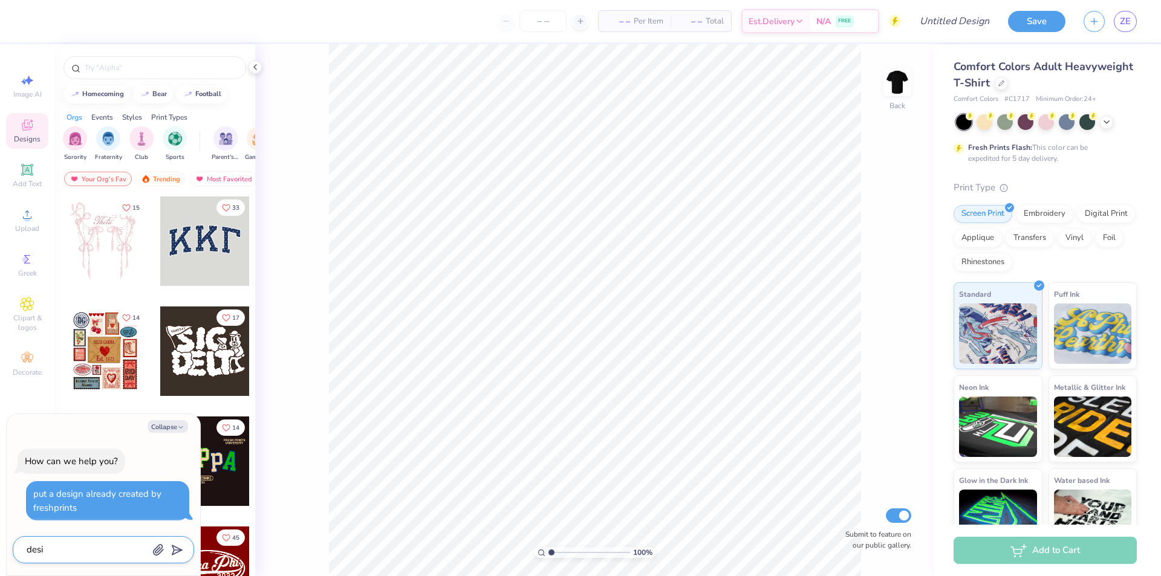
type textarea "desig"
type textarea "x"
type textarea "design"
type textarea "x"
type textarea "design"
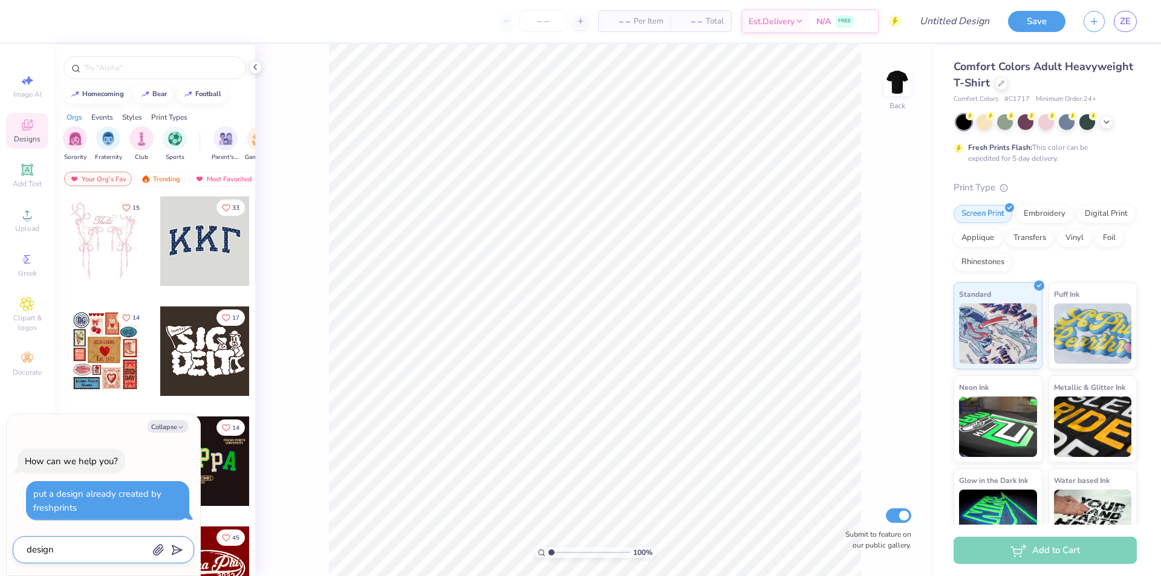
type textarea "x"
type textarea "design 1"
type textarea "x"
type textarea "design 18"
type textarea "x"
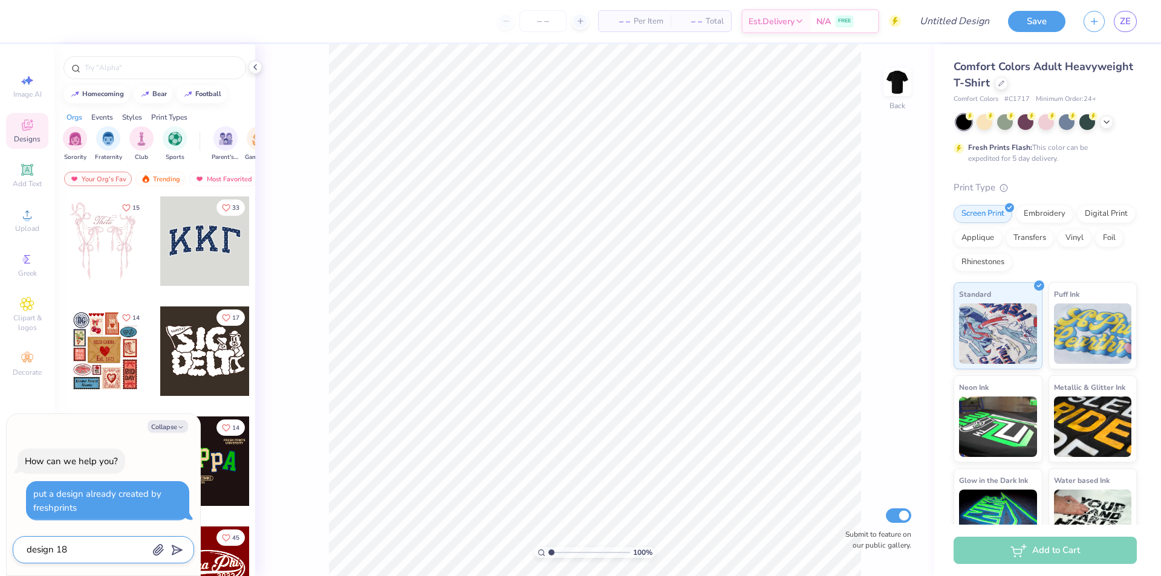
type textarea "design 187"
type textarea "x"
type textarea "design 1878"
type textarea "x"
type textarea "design 18782"
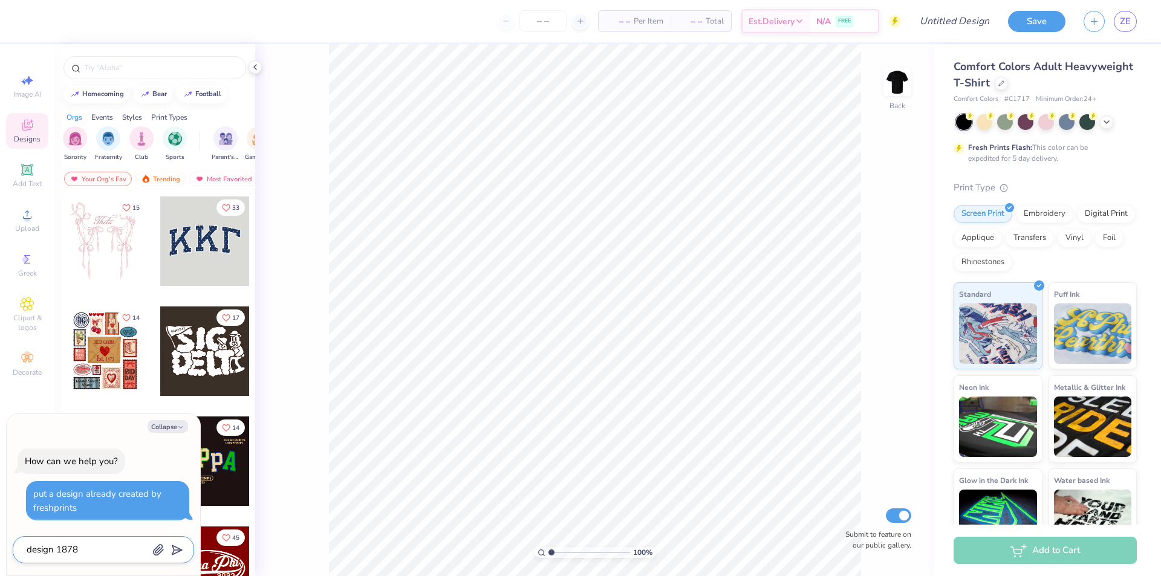
type textarea "x"
type textarea "design 187820"
type textarea "x"
type textarea "design 187820a"
type textarea "x"
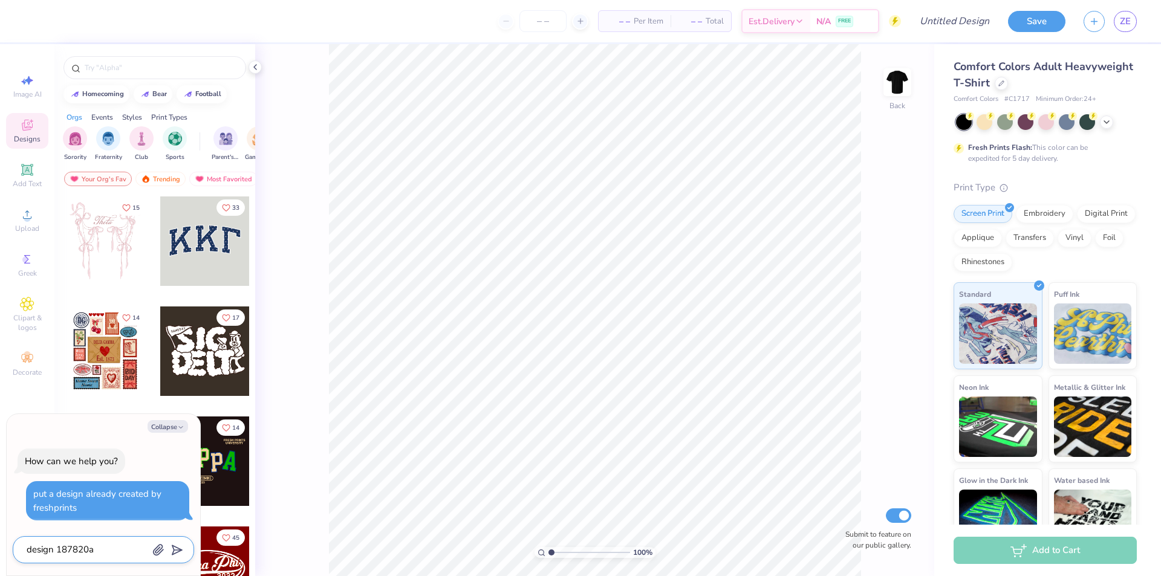
type textarea "design 187820a"
type textarea "x"
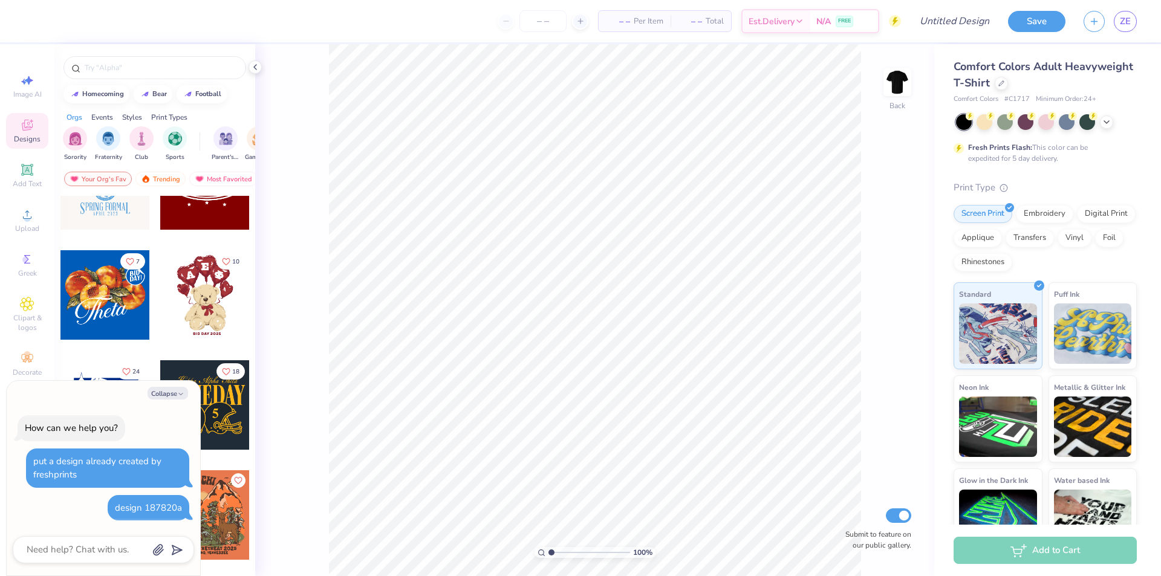
scroll to position [423, 0]
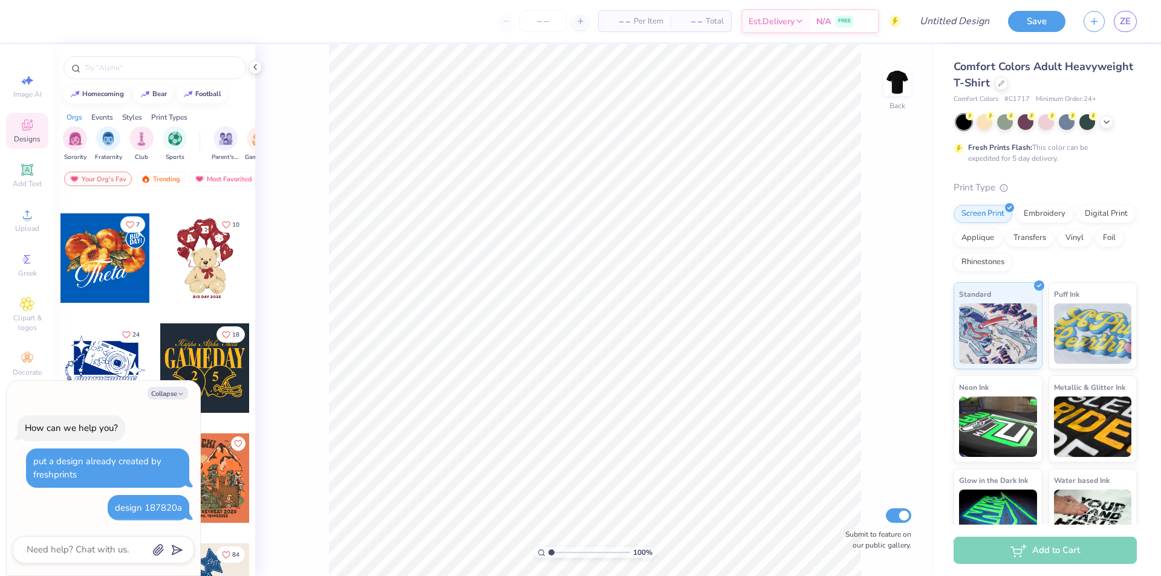
click at [149, 117] on div "Orgs Events Styles Print Types" at bounding box center [154, 114] width 201 height 17
click at [32, 91] on span "Image AI" at bounding box center [27, 94] width 28 height 10
type textarea "x"
select select "4"
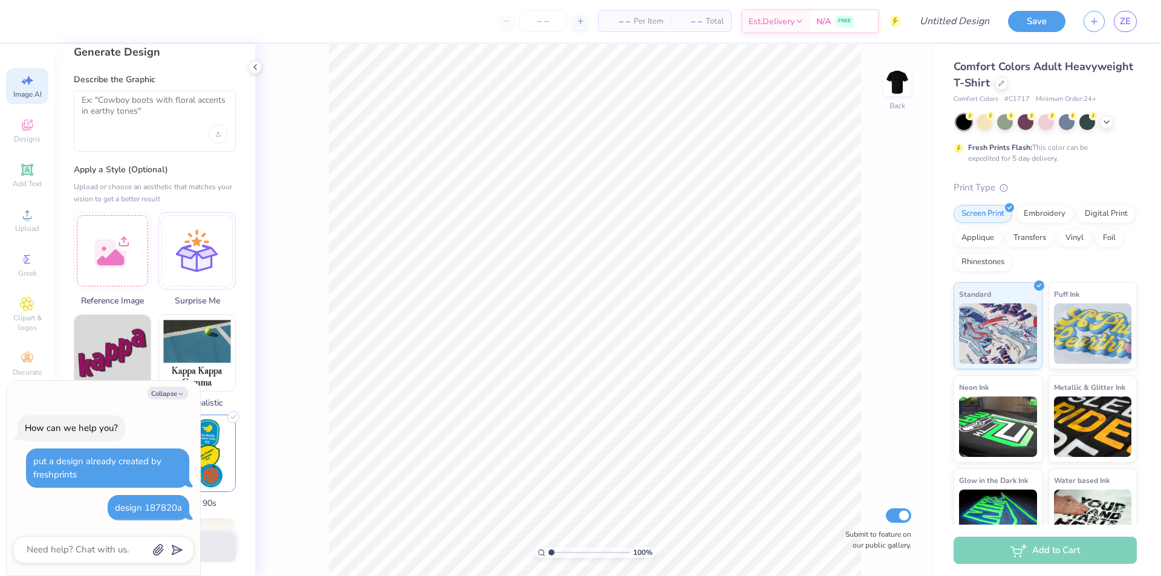
scroll to position [0, 0]
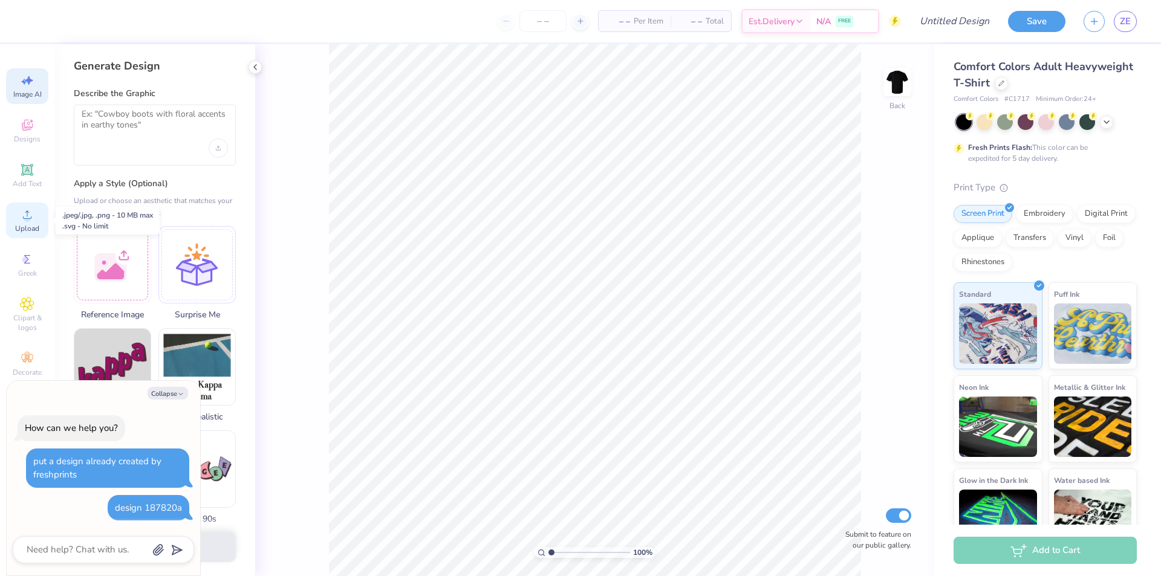
click at [33, 226] on span "Upload" at bounding box center [27, 229] width 24 height 10
type textarea "x"
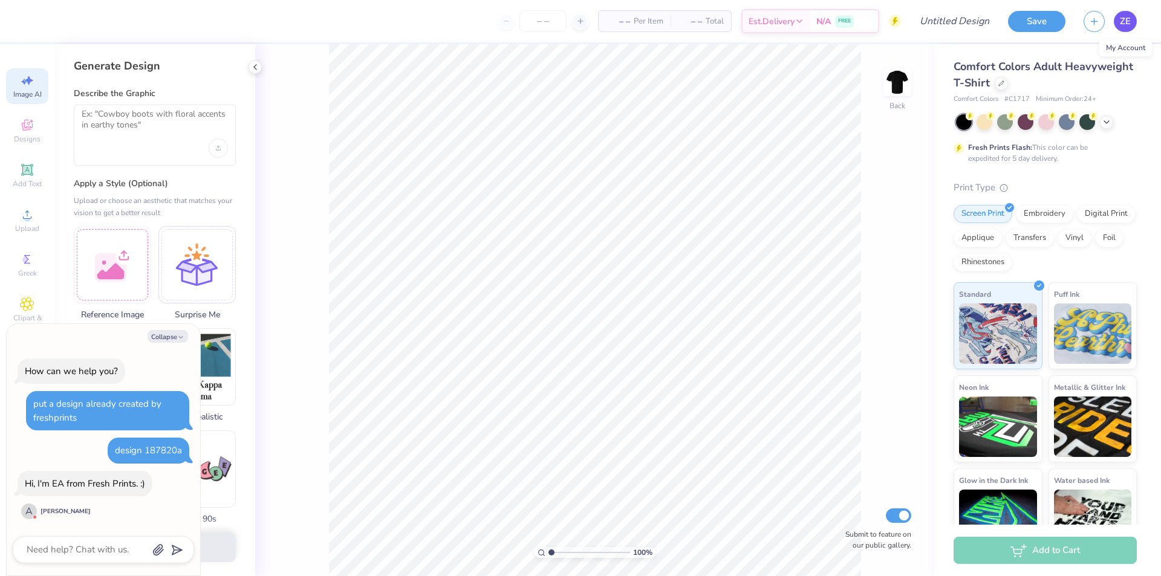
click at [1127, 23] on span "ZE" at bounding box center [1125, 22] width 11 height 14
